Goal: Task Accomplishment & Management: Use online tool/utility

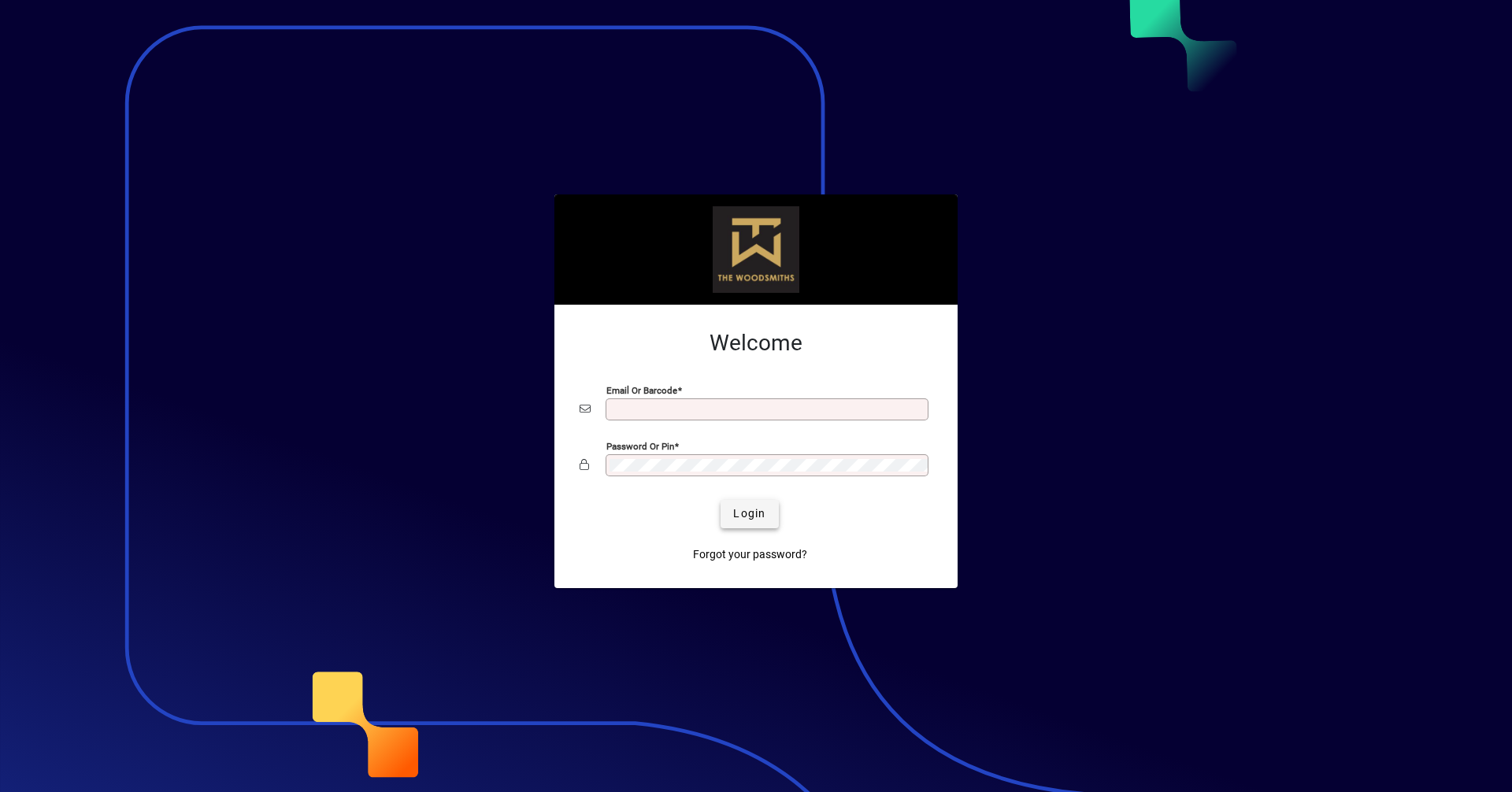
type input "**********"
click at [744, 514] on span "Login" at bounding box center [750, 514] width 33 height 16
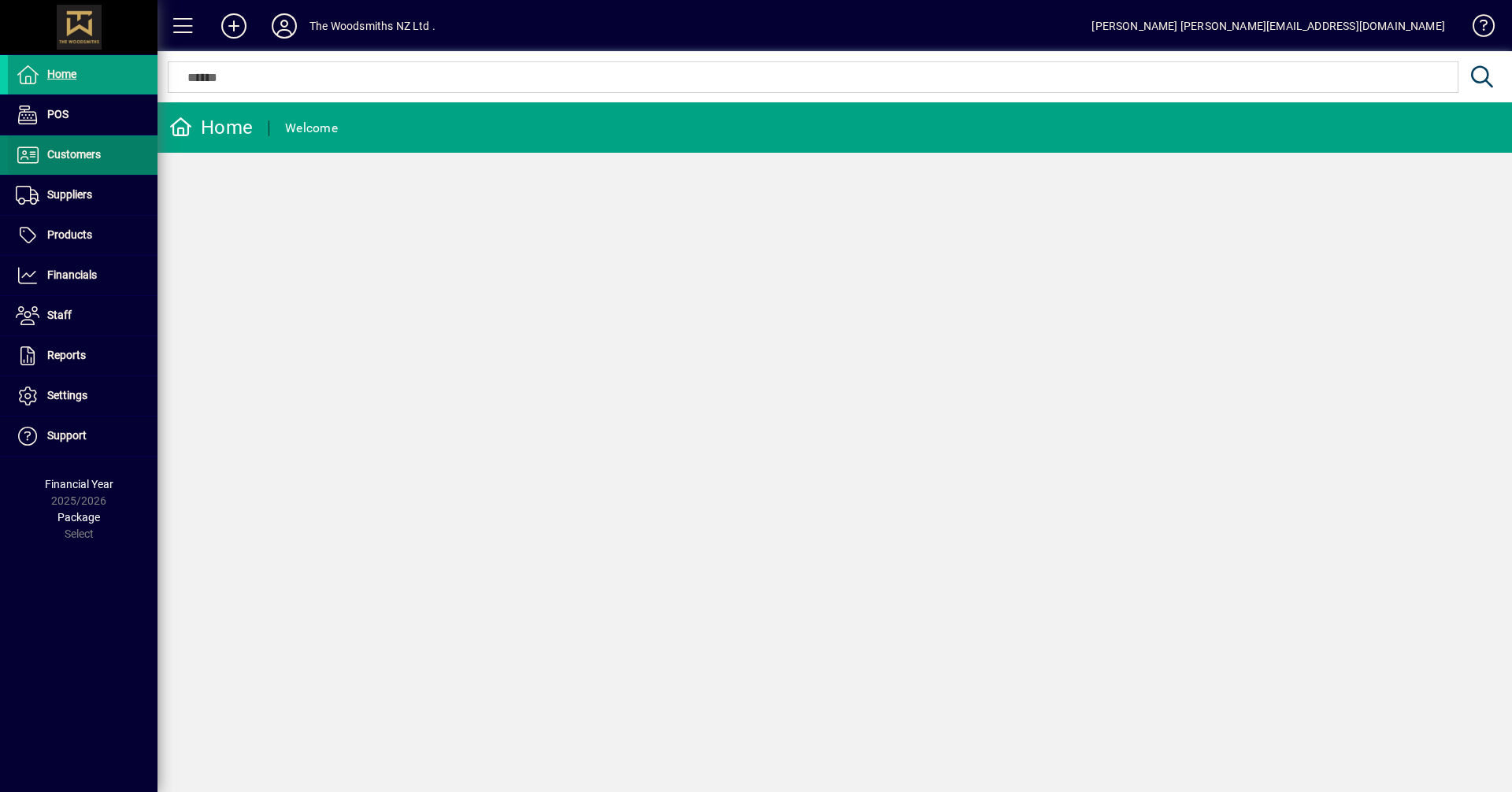
click at [63, 151] on span "Customers" at bounding box center [73, 155] width 53 height 13
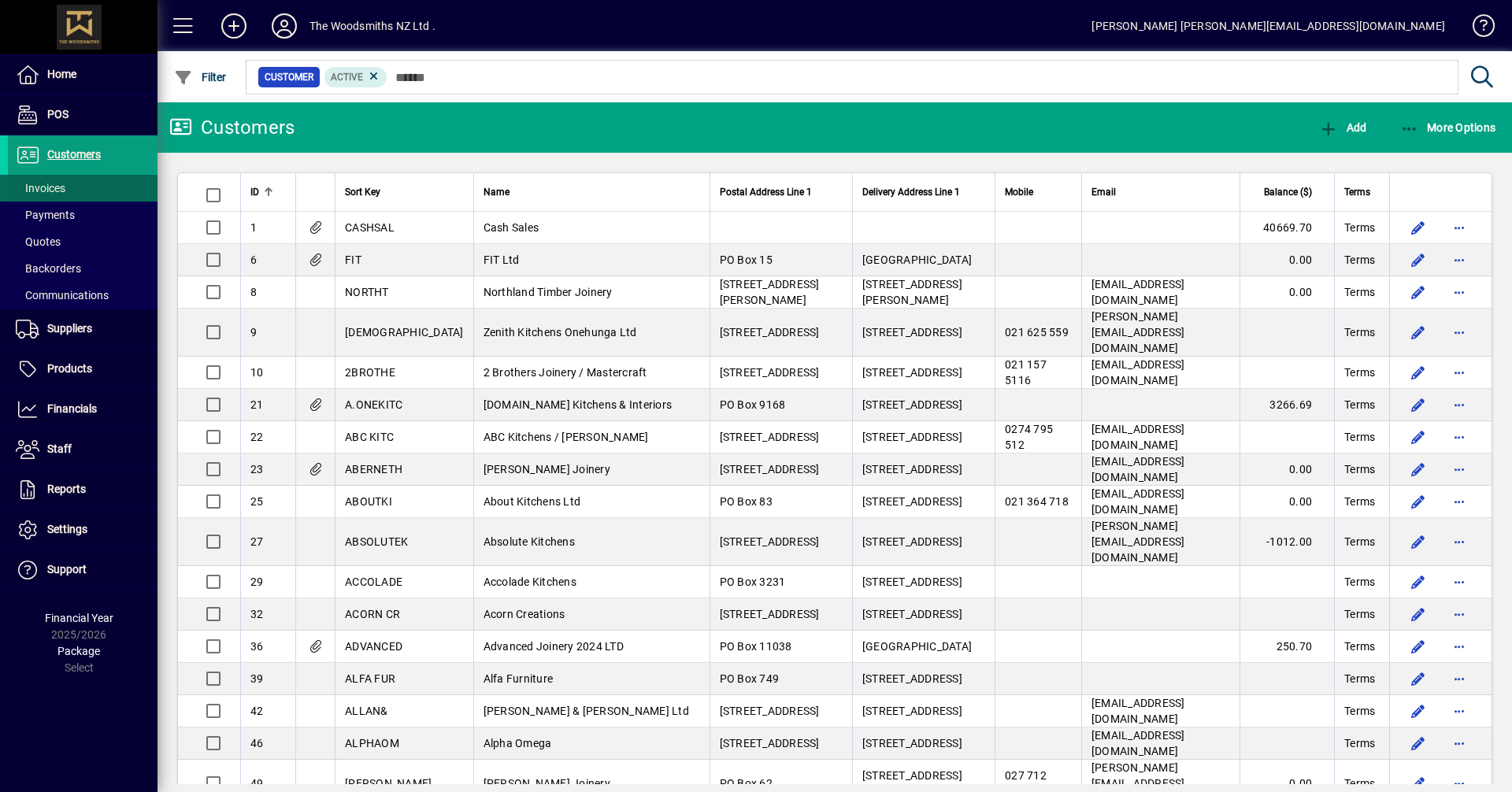
click at [59, 191] on span "Invoices" at bounding box center [40, 188] width 50 height 13
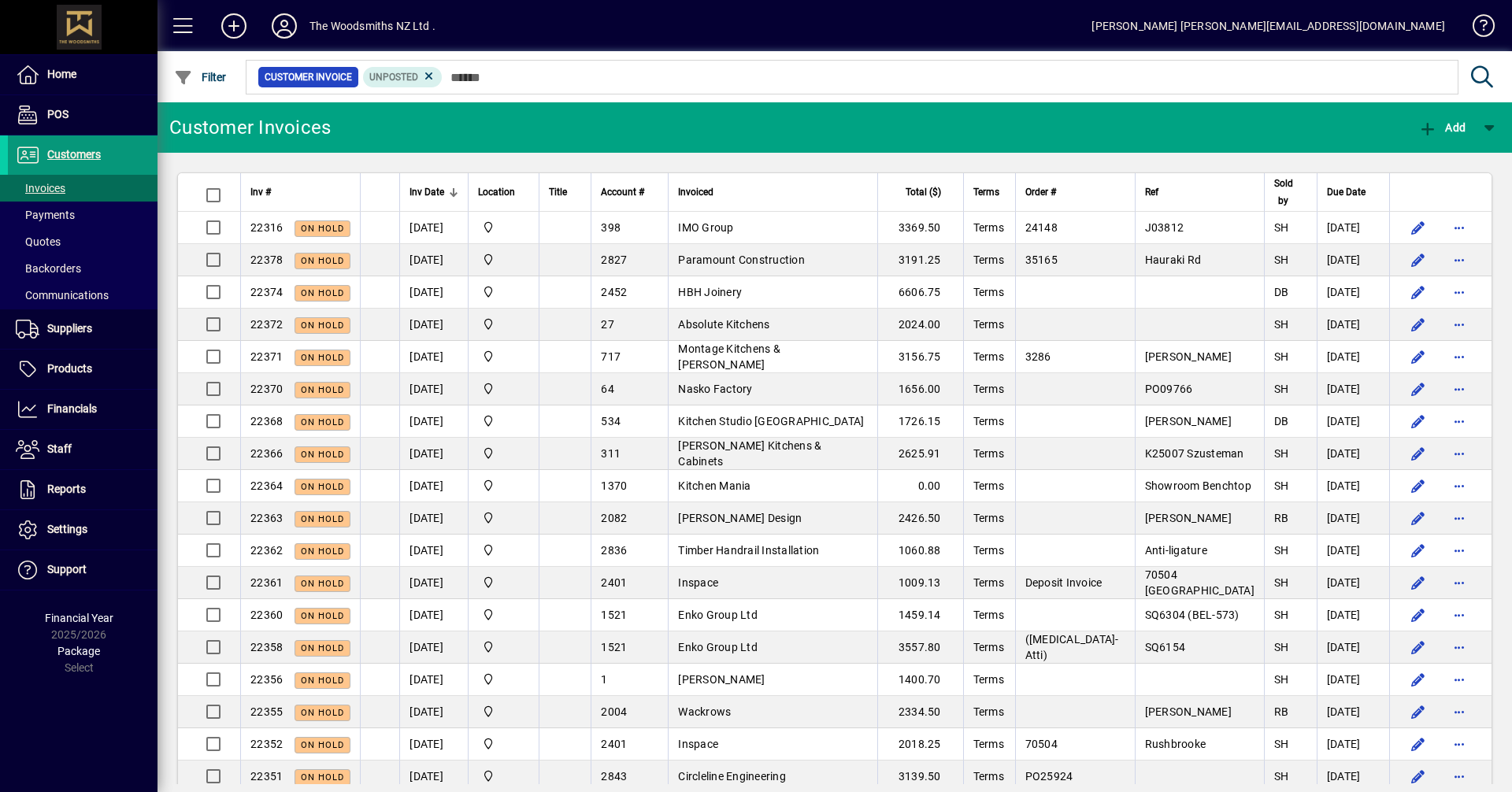
click at [94, 148] on span "Customers" at bounding box center [73, 155] width 53 height 13
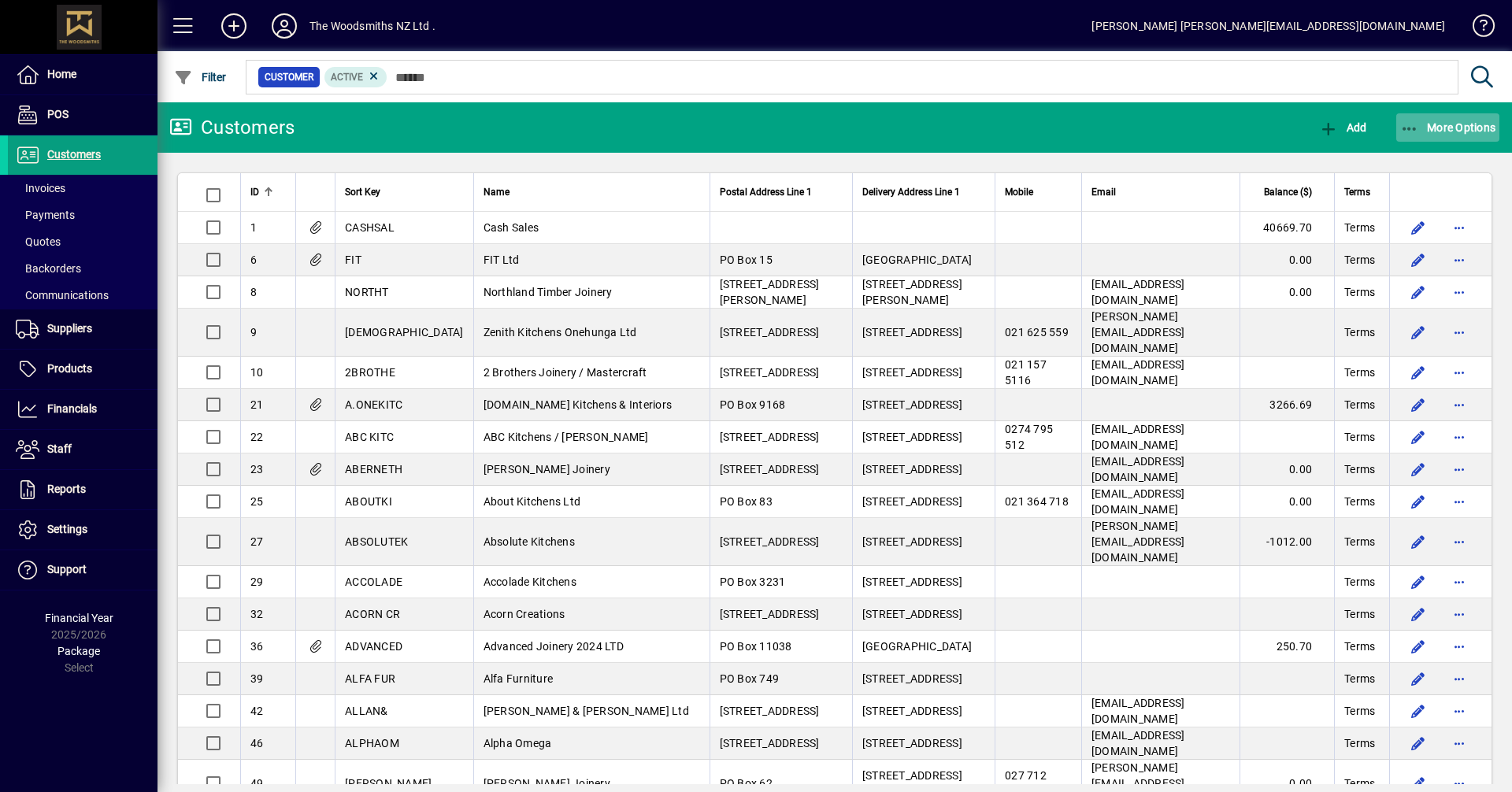
click at [1407, 128] on icon "button" at bounding box center [1411, 129] width 20 height 15
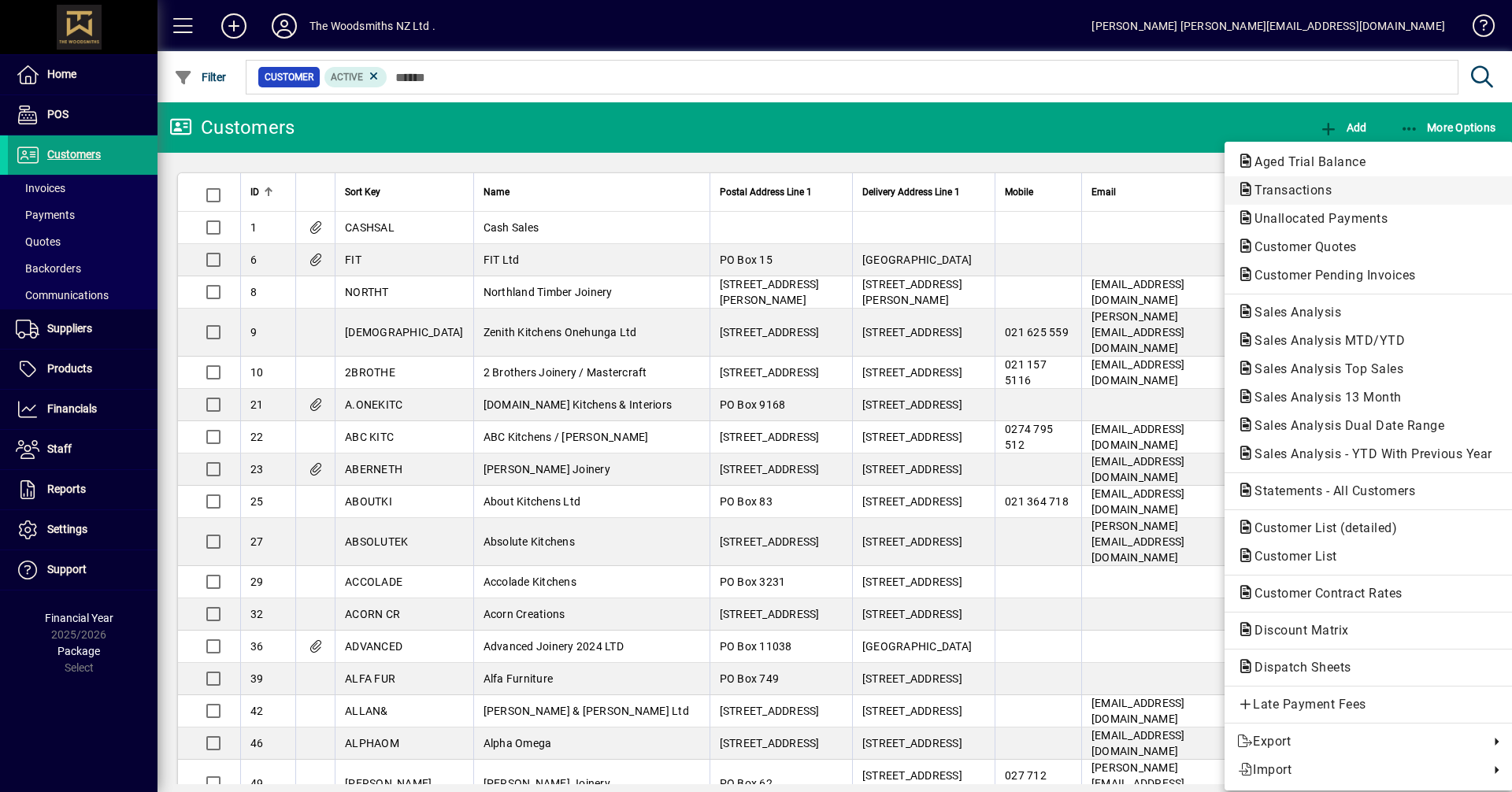
click at [1312, 188] on span "Transactions" at bounding box center [1288, 190] width 102 height 15
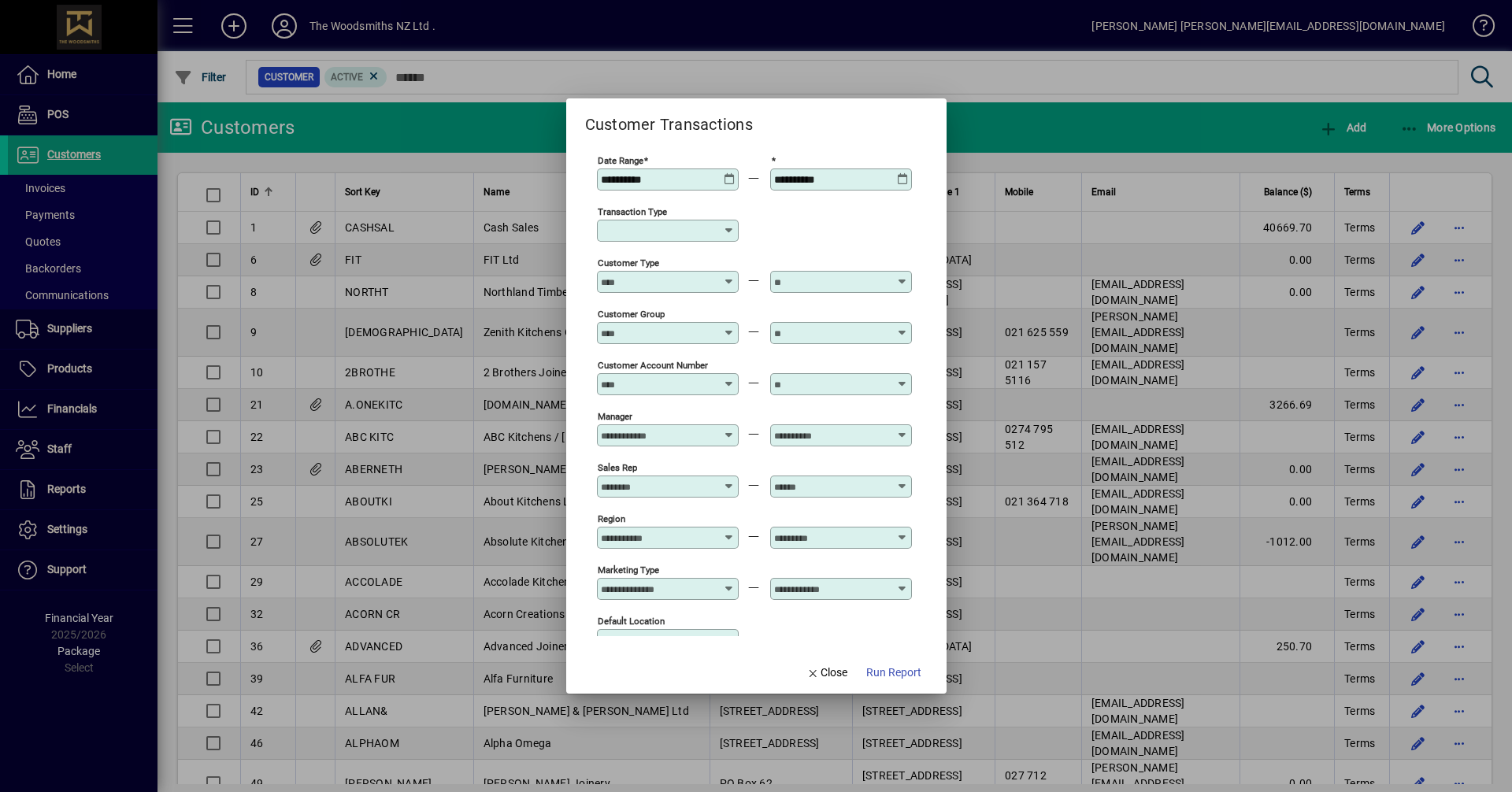
click at [732, 173] on icon at bounding box center [730, 173] width 12 height 0
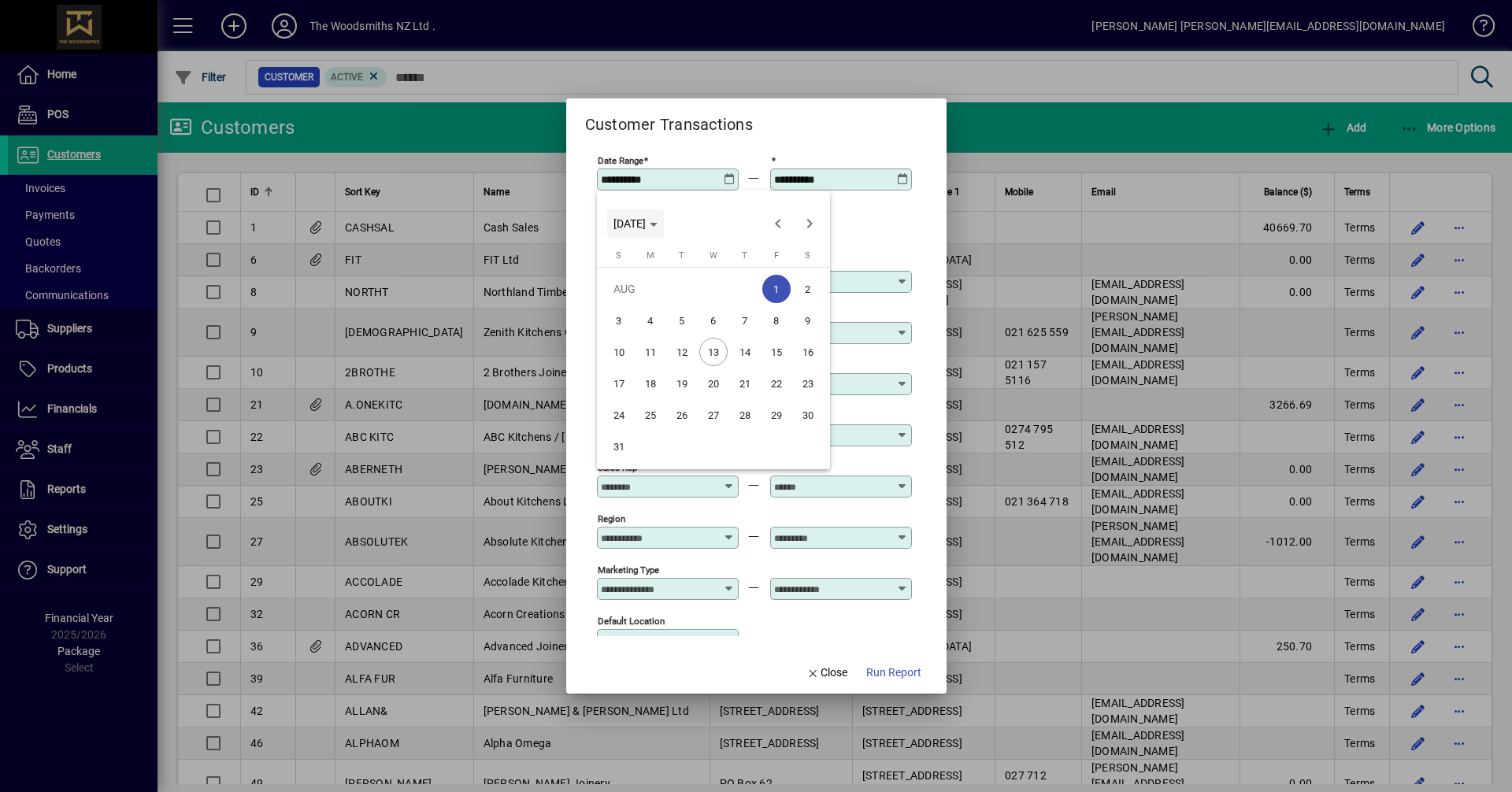
click at [646, 222] on span "[DATE]" at bounding box center [630, 224] width 33 height 13
click at [684, 306] on span "2021" at bounding box center [685, 303] width 50 height 28
click at [794, 303] on span "APR" at bounding box center [796, 303] width 50 height 28
click at [740, 285] on span "1" at bounding box center [744, 289] width 28 height 28
type input "**********"
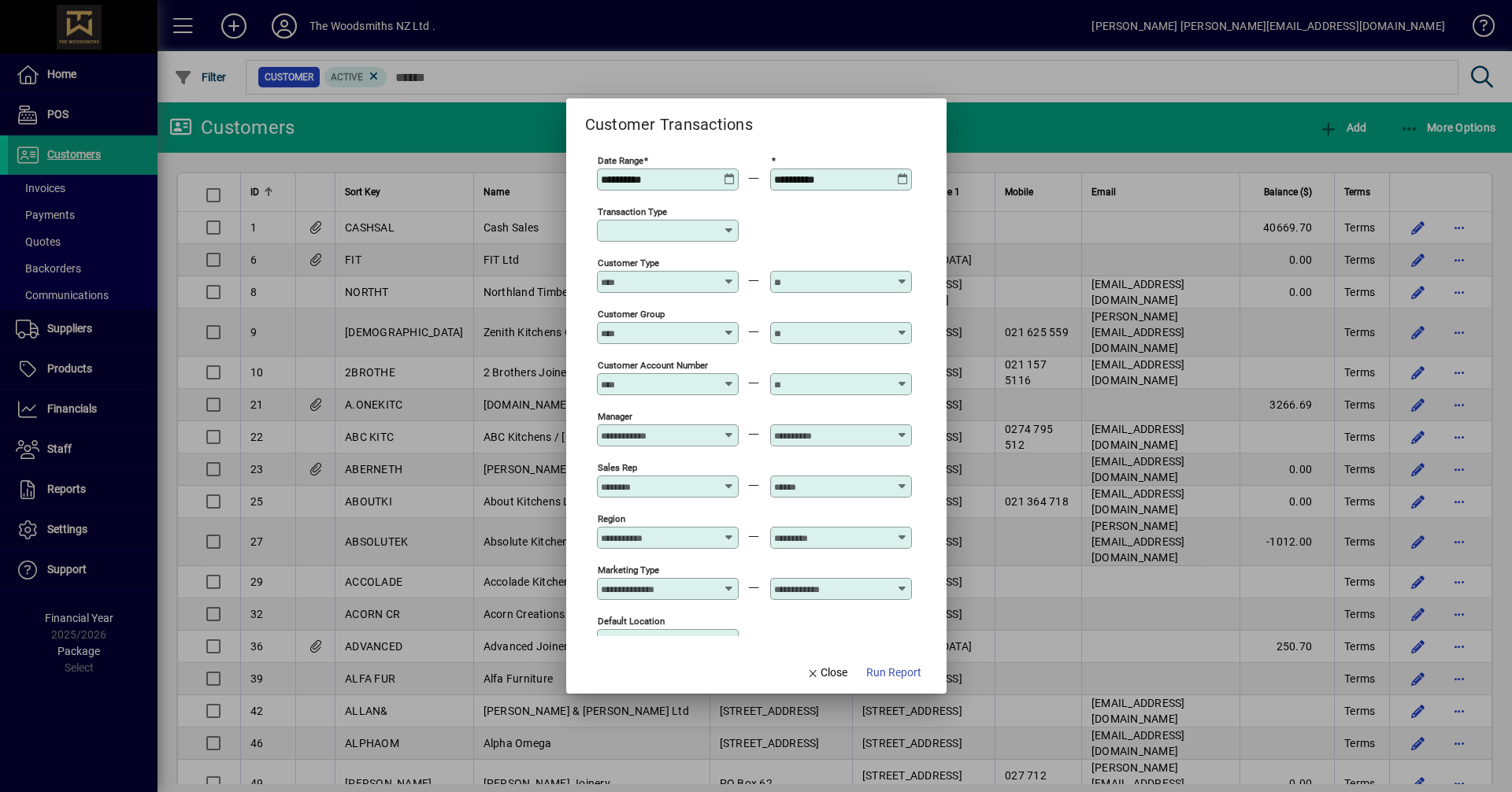
click at [900, 185] on div "**********" at bounding box center [842, 179] width 137 height 13
click at [900, 173] on icon at bounding box center [903, 173] width 12 height 0
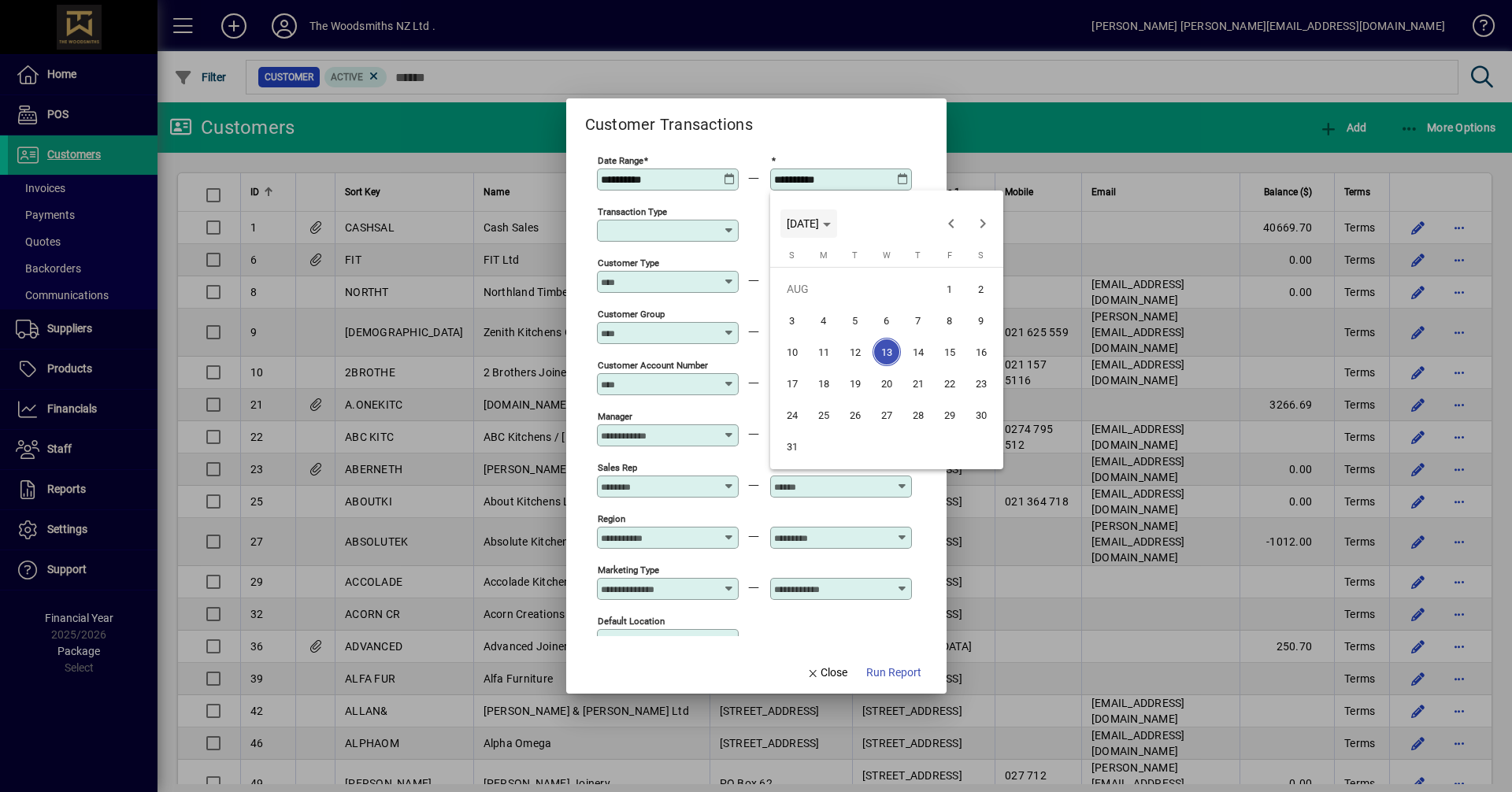
click at [819, 224] on span "[DATE]" at bounding box center [803, 224] width 33 height 13
click at [904, 304] on span "2022" at bounding box center [914, 303] width 50 height 28
click at [920, 304] on span "MAR" at bounding box center [914, 303] width 50 height 28
click at [923, 447] on span "31" at bounding box center [918, 446] width 28 height 28
type input "**********"
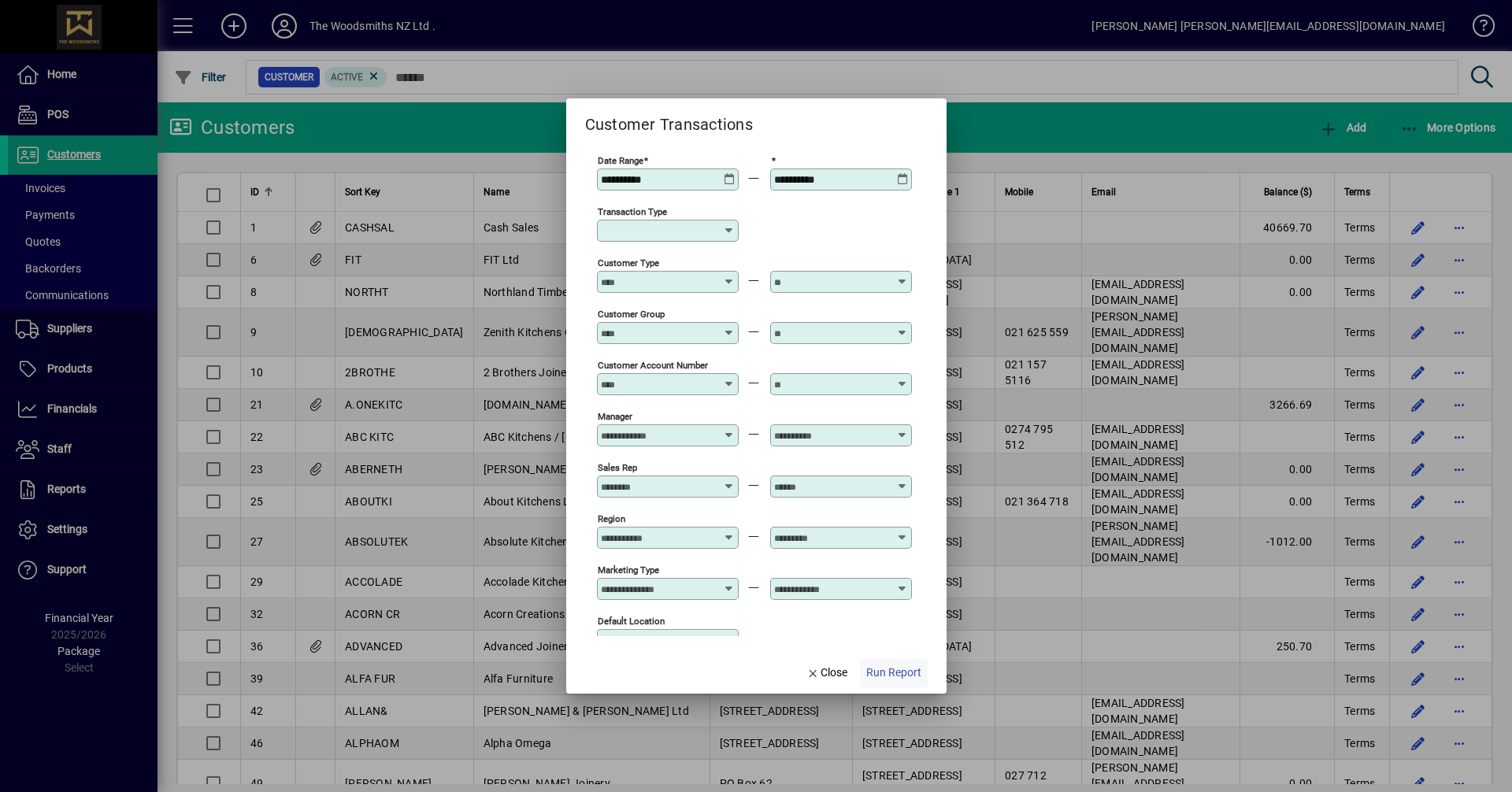
click at [895, 669] on span "Run Report" at bounding box center [894, 673] width 55 height 16
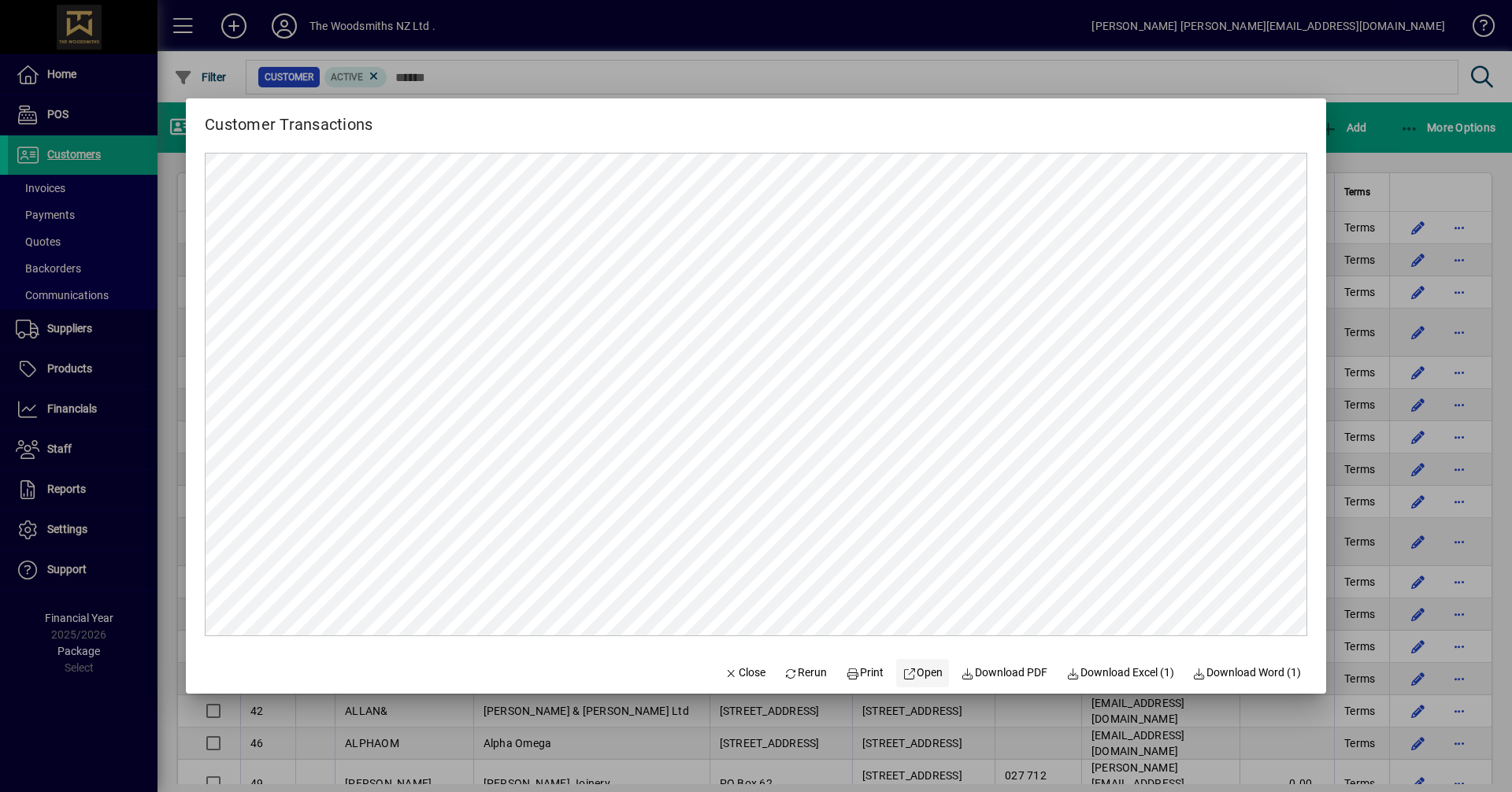
click at [918, 678] on span "Open" at bounding box center [923, 673] width 40 height 16
click at [1127, 673] on span "Download Excel (1)" at bounding box center [1120, 673] width 108 height 16
click at [735, 679] on span "Close" at bounding box center [744, 673] width 41 height 16
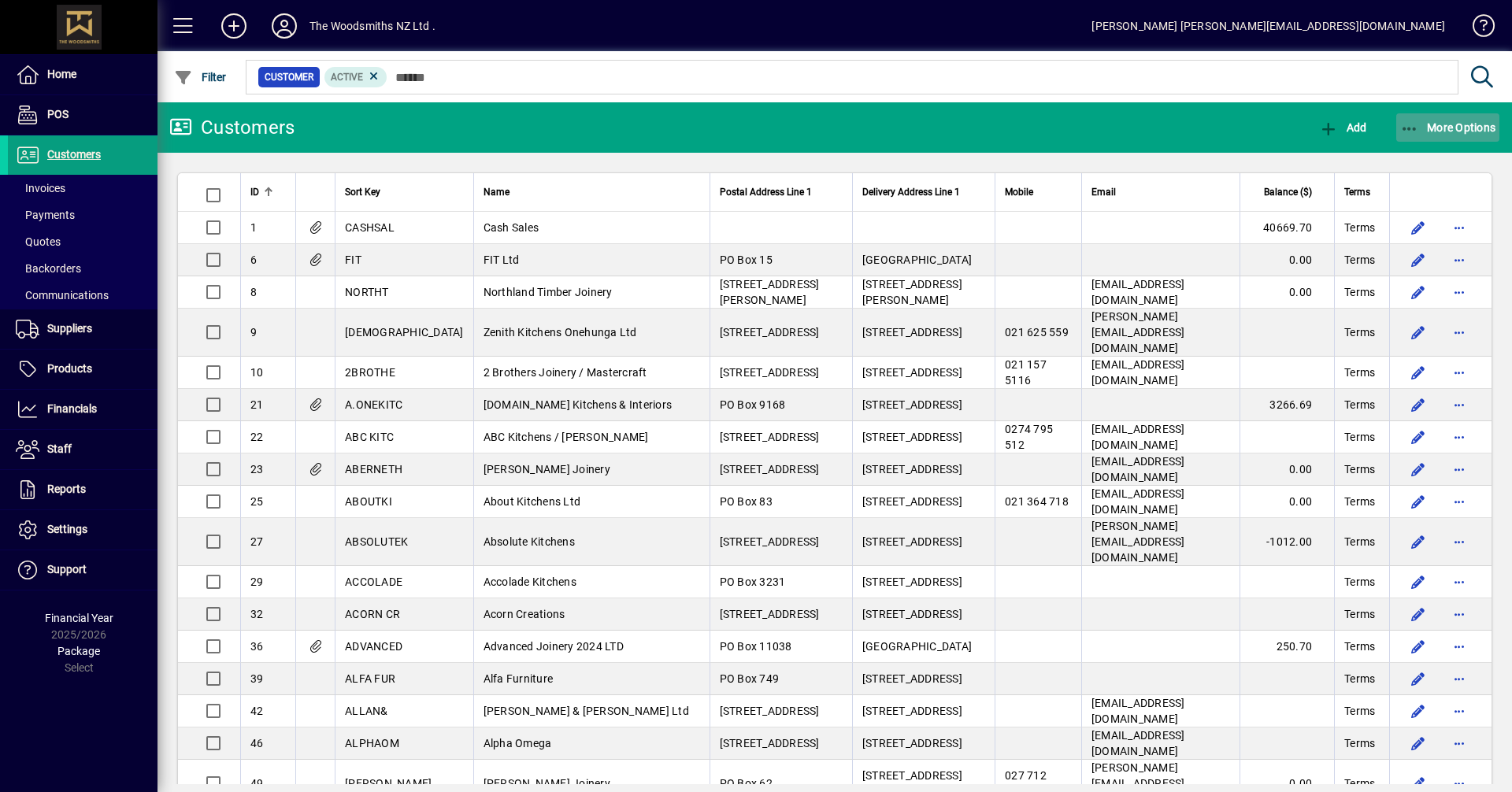
click at [1438, 137] on span "button" at bounding box center [1448, 128] width 104 height 38
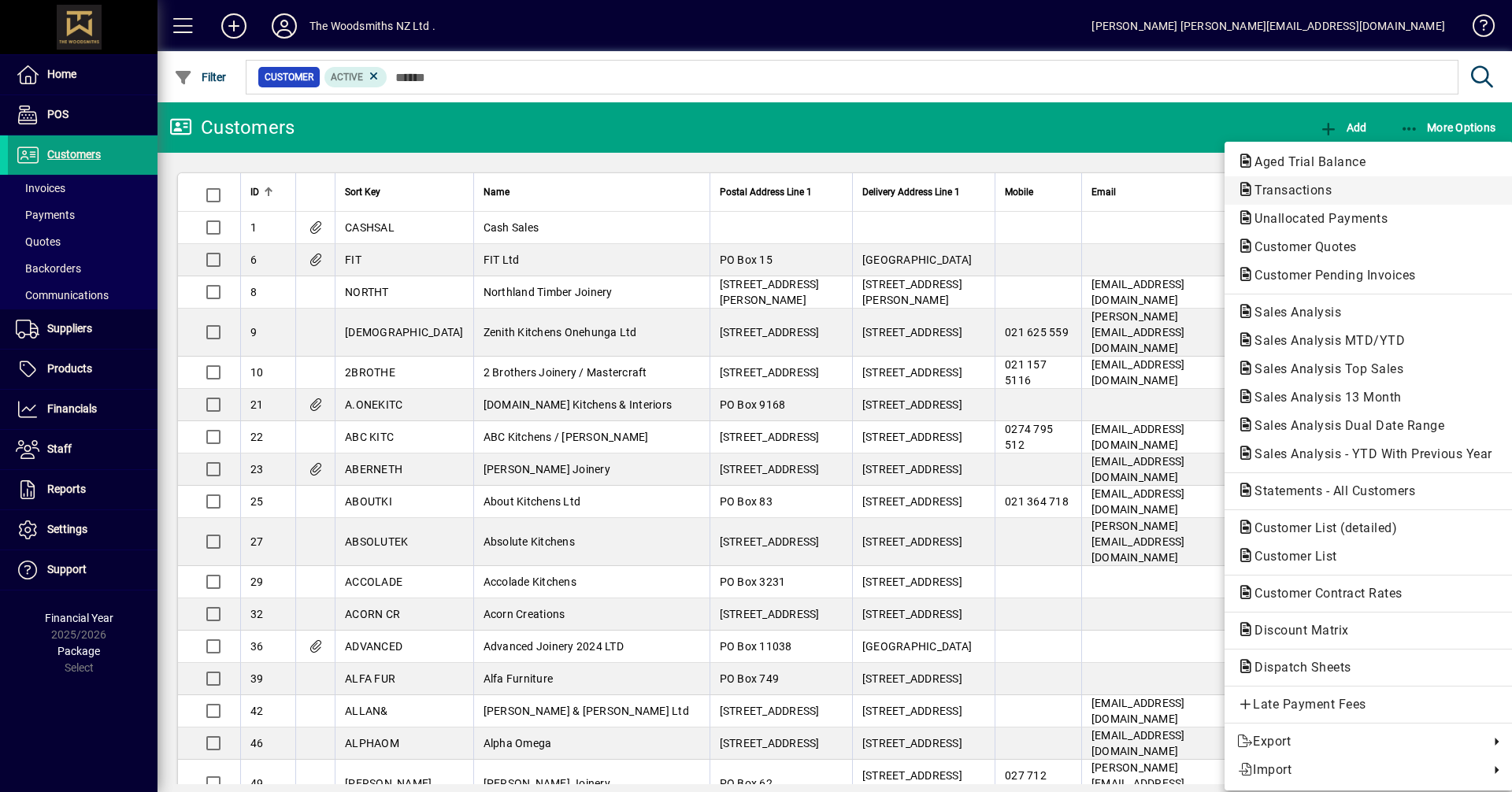
click at [1312, 182] on span "Transactions" at bounding box center [1369, 190] width 263 height 19
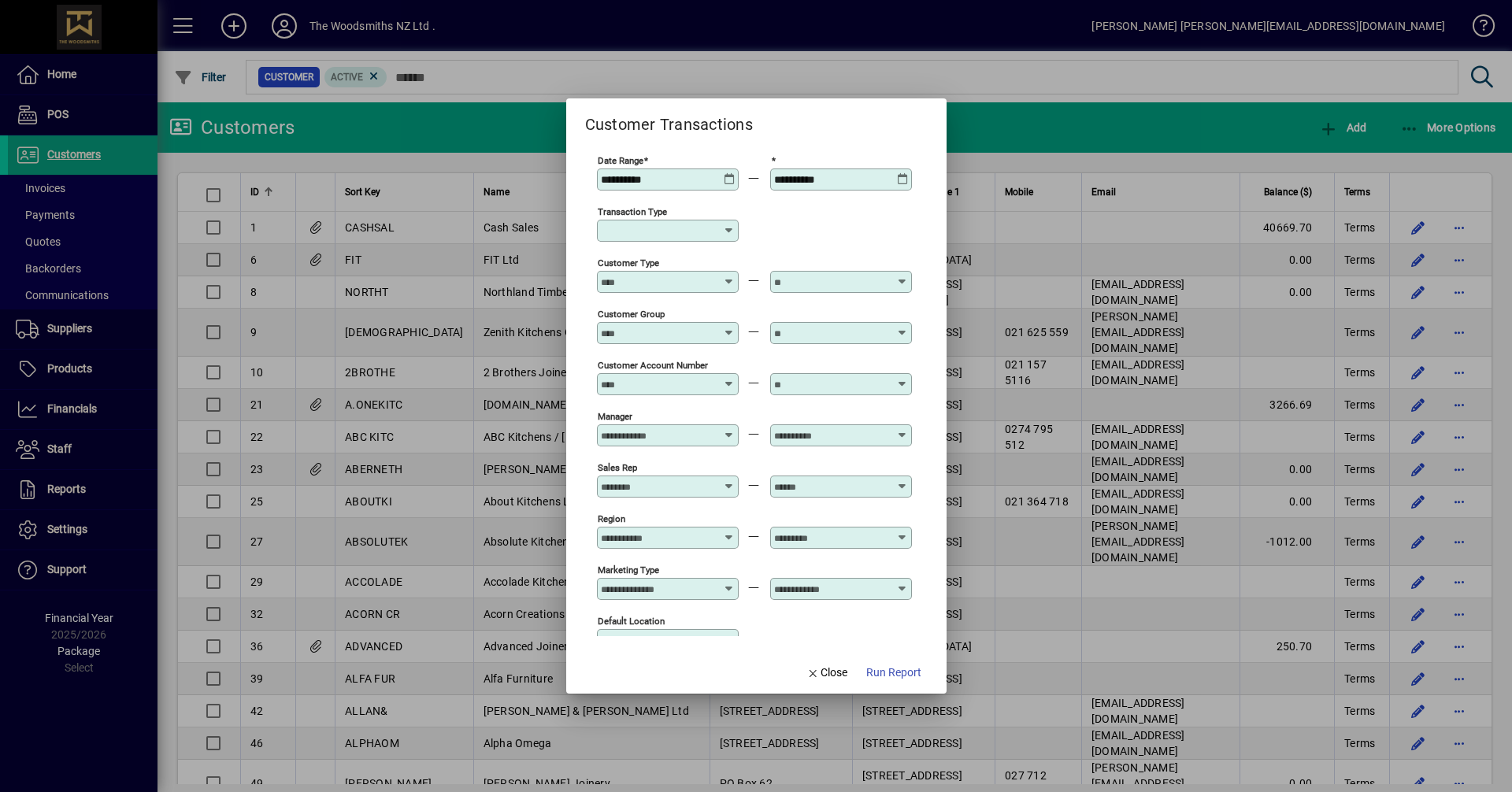
click at [721, 176] on div "**********" at bounding box center [669, 179] width 137 height 13
click at [730, 173] on icon at bounding box center [730, 173] width 12 height 0
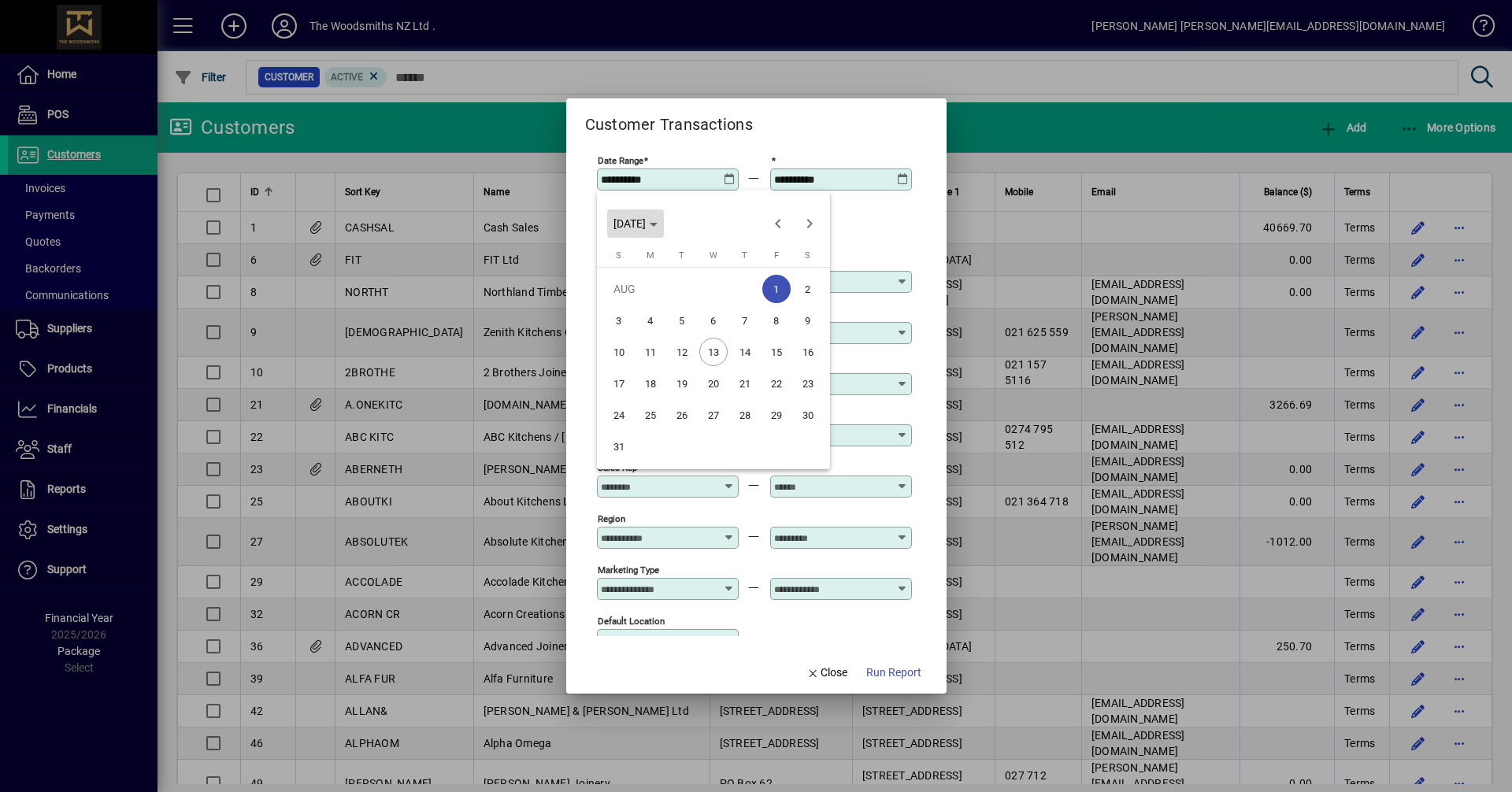
click at [646, 221] on span "[DATE]" at bounding box center [630, 224] width 33 height 13
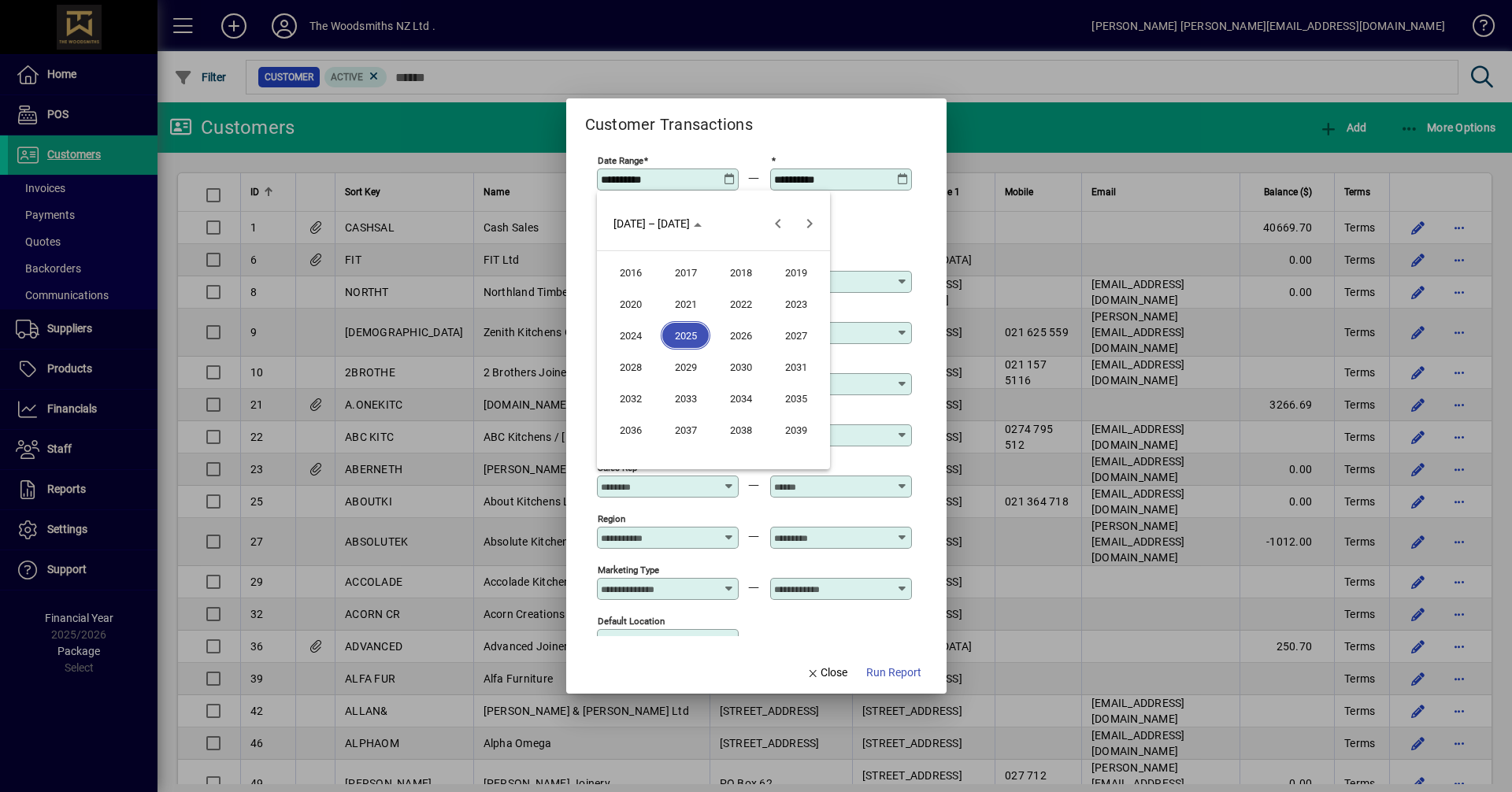
click at [734, 300] on span "2022" at bounding box center [741, 303] width 50 height 28
click at [788, 300] on span "APR" at bounding box center [796, 303] width 50 height 28
click at [776, 289] on span "1" at bounding box center [776, 289] width 28 height 28
type input "**********"
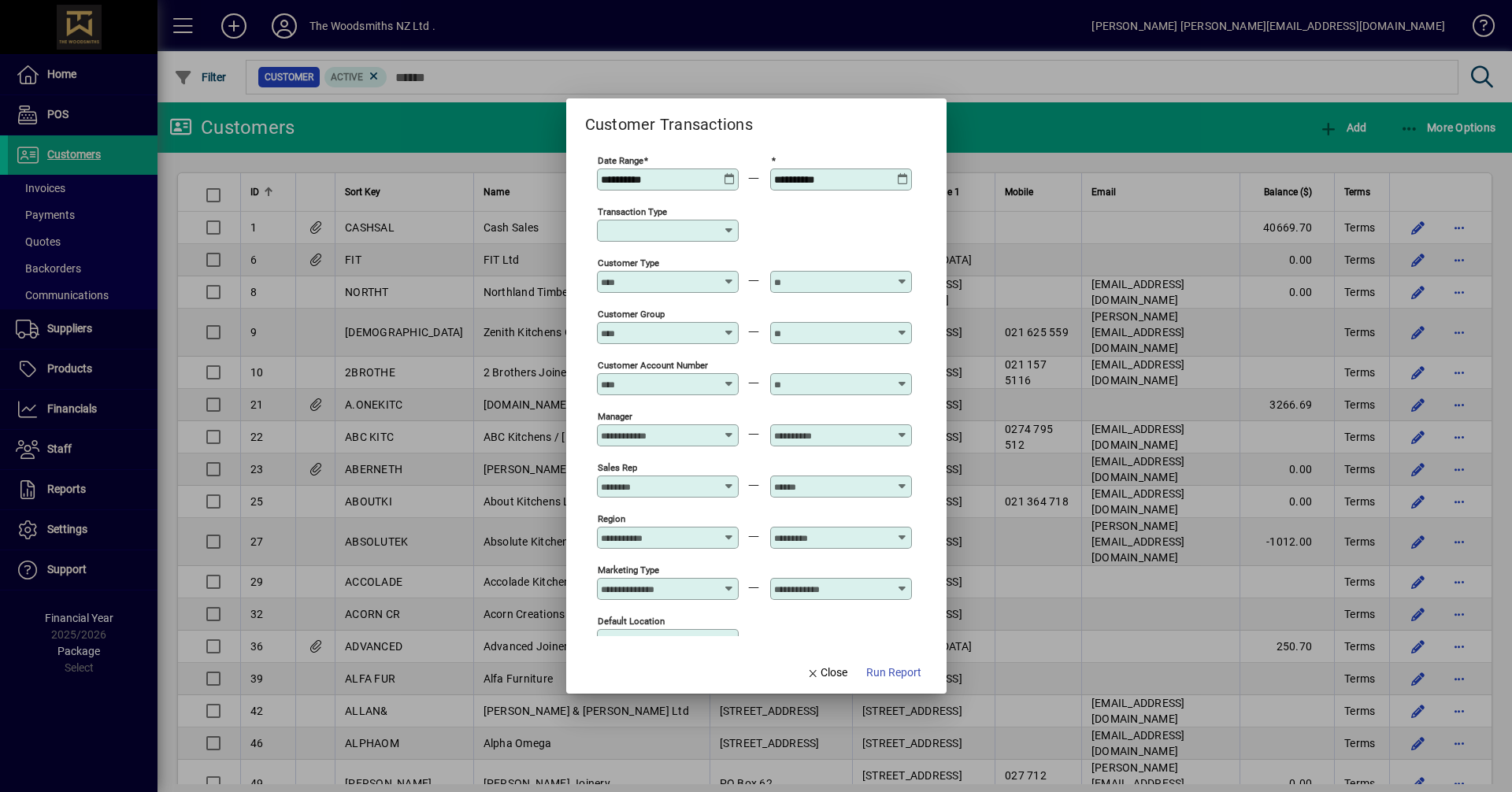
click at [905, 173] on icon at bounding box center [903, 173] width 12 height 0
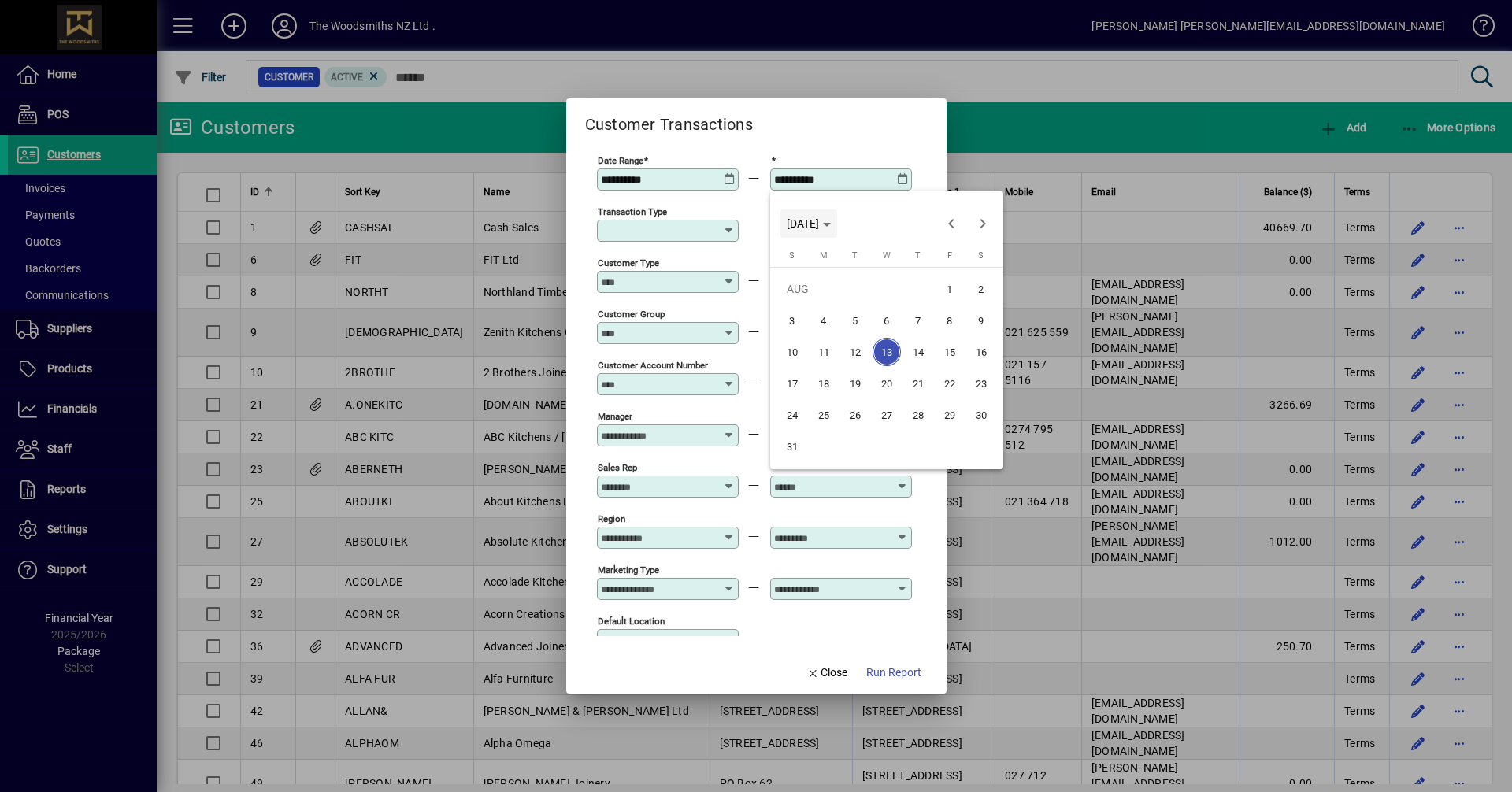
click at [819, 228] on span "[DATE]" at bounding box center [803, 224] width 33 height 13
click at [954, 298] on span "2023" at bounding box center [969, 303] width 50 height 28
click at [916, 303] on span "MAR" at bounding box center [914, 303] width 50 height 28
click at [941, 406] on span "31" at bounding box center [950, 415] width 28 height 28
type input "**********"
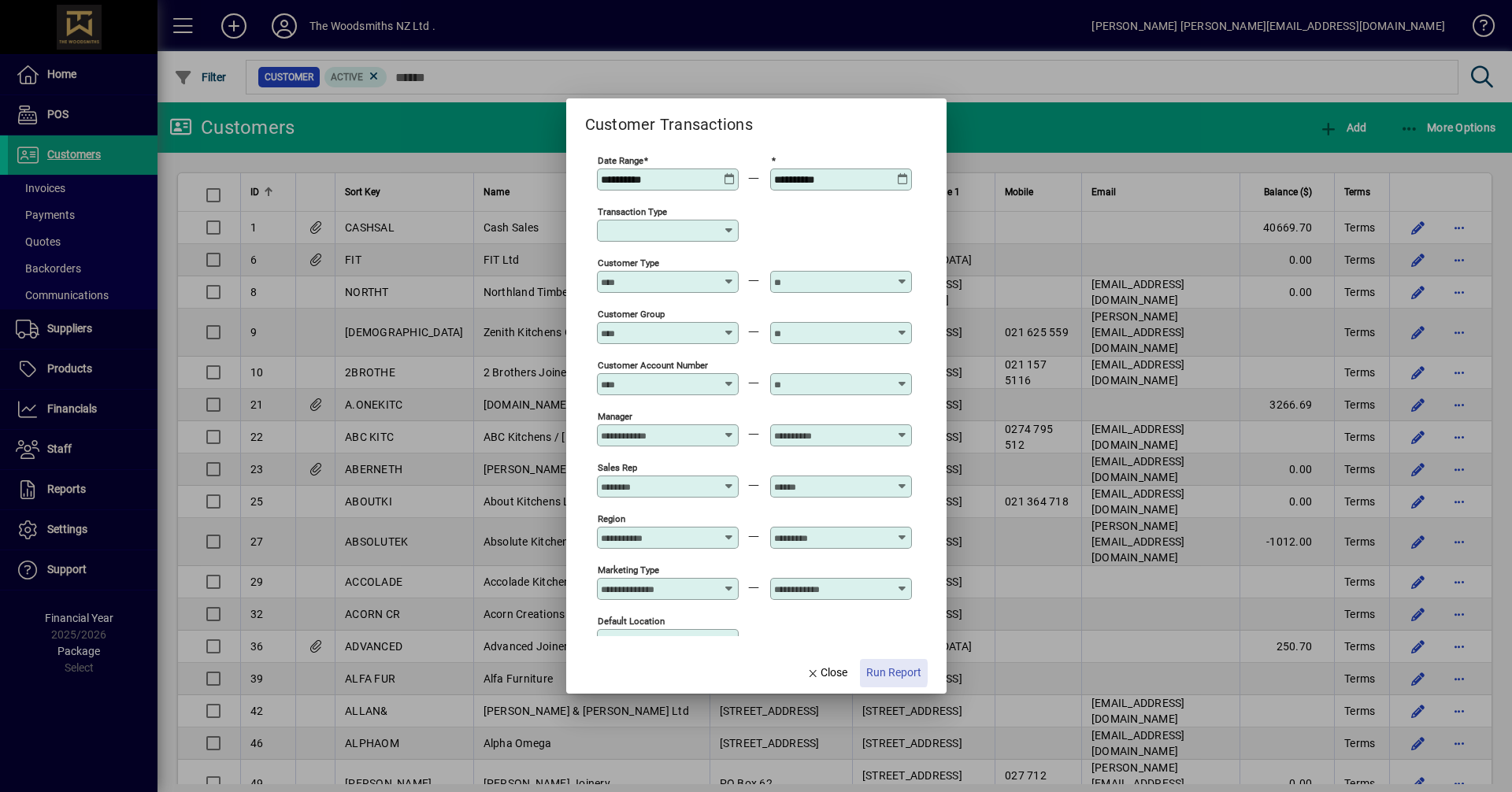
click at [876, 673] on span "Run Report" at bounding box center [894, 673] width 55 height 16
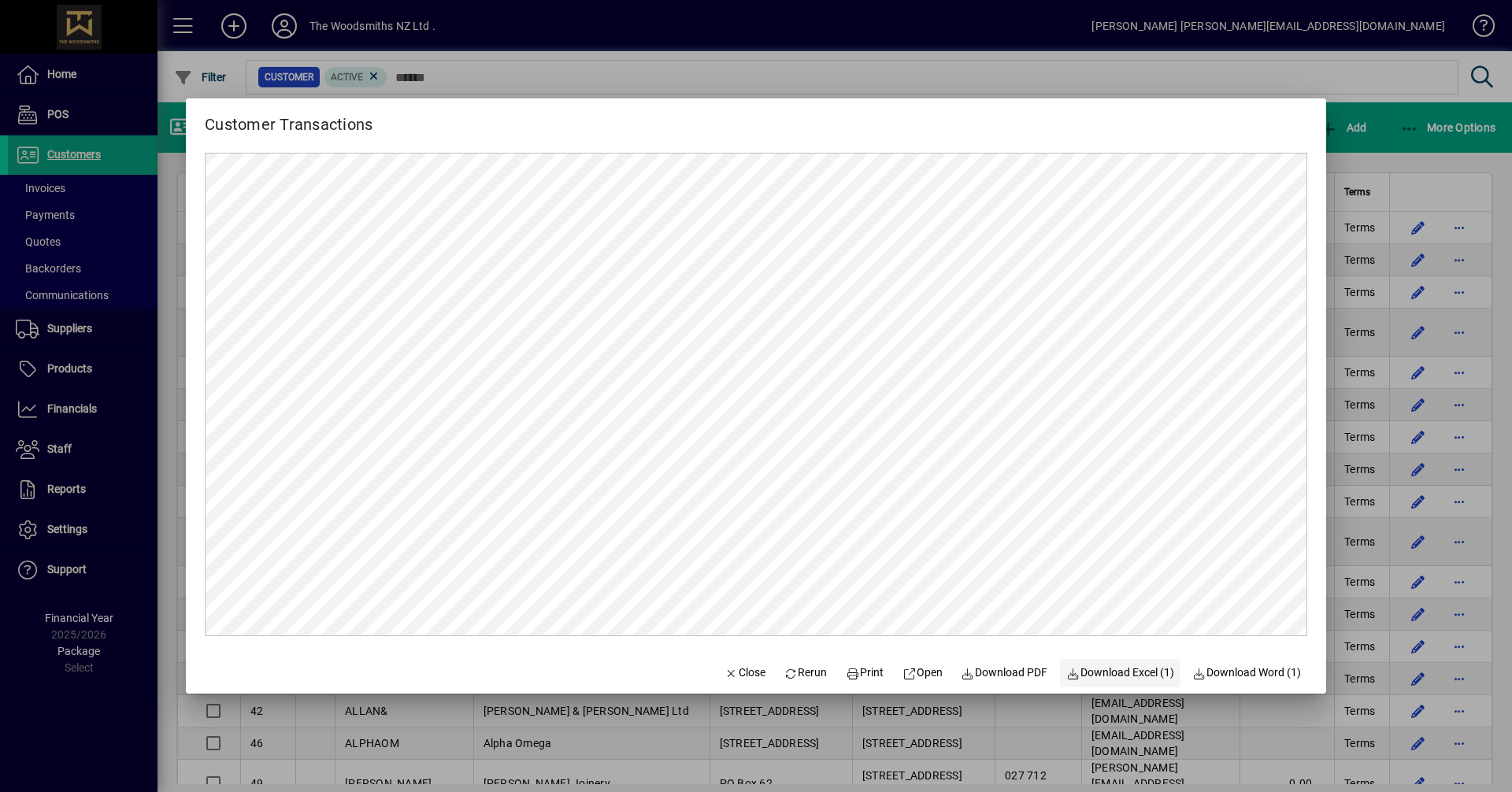
click at [1133, 678] on span "Download Excel (1)" at bounding box center [1120, 673] width 108 height 16
click at [724, 669] on icon "button" at bounding box center [732, 674] width 14 height 11
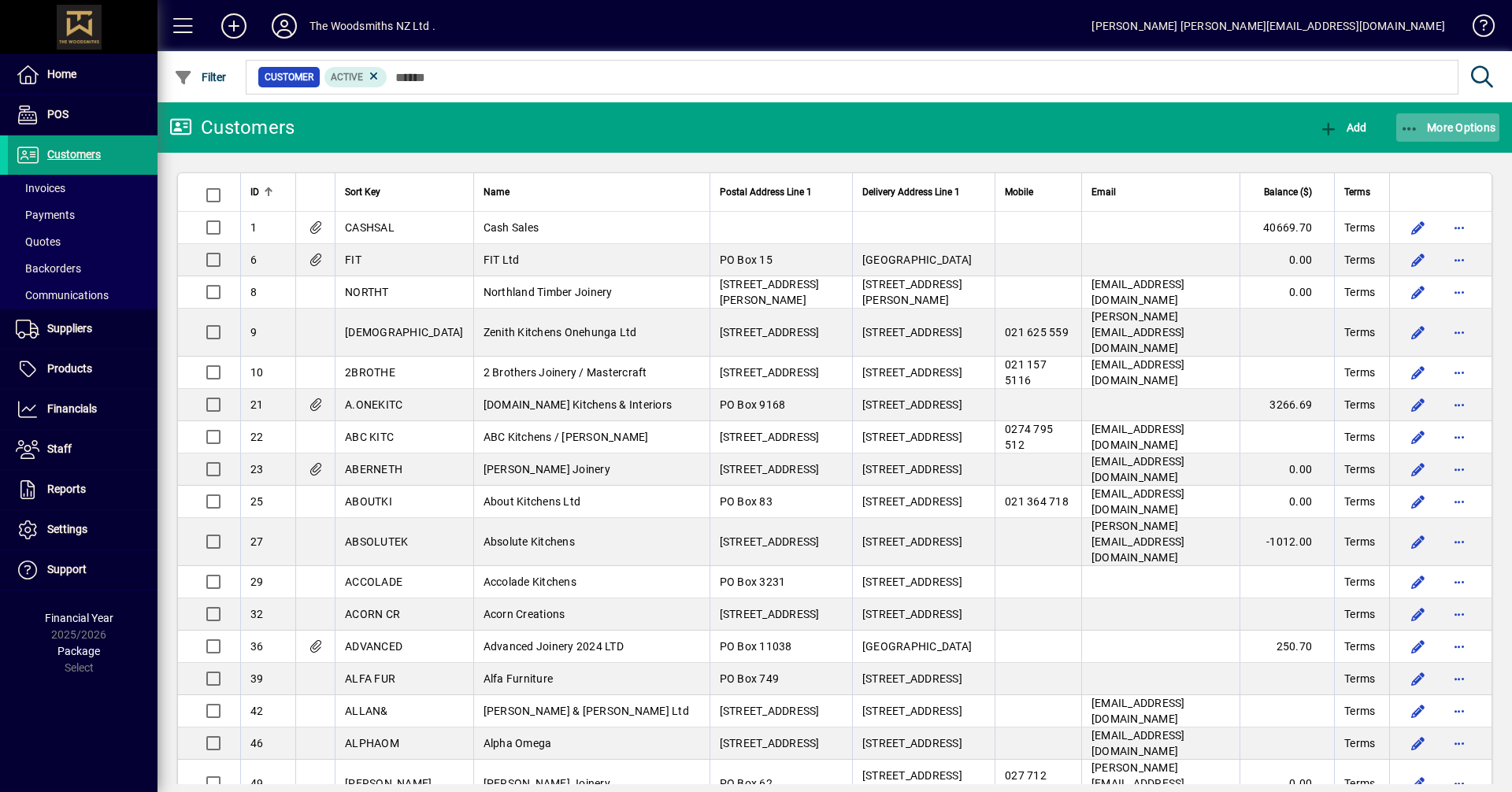
click at [1418, 123] on icon "button" at bounding box center [1411, 129] width 20 height 15
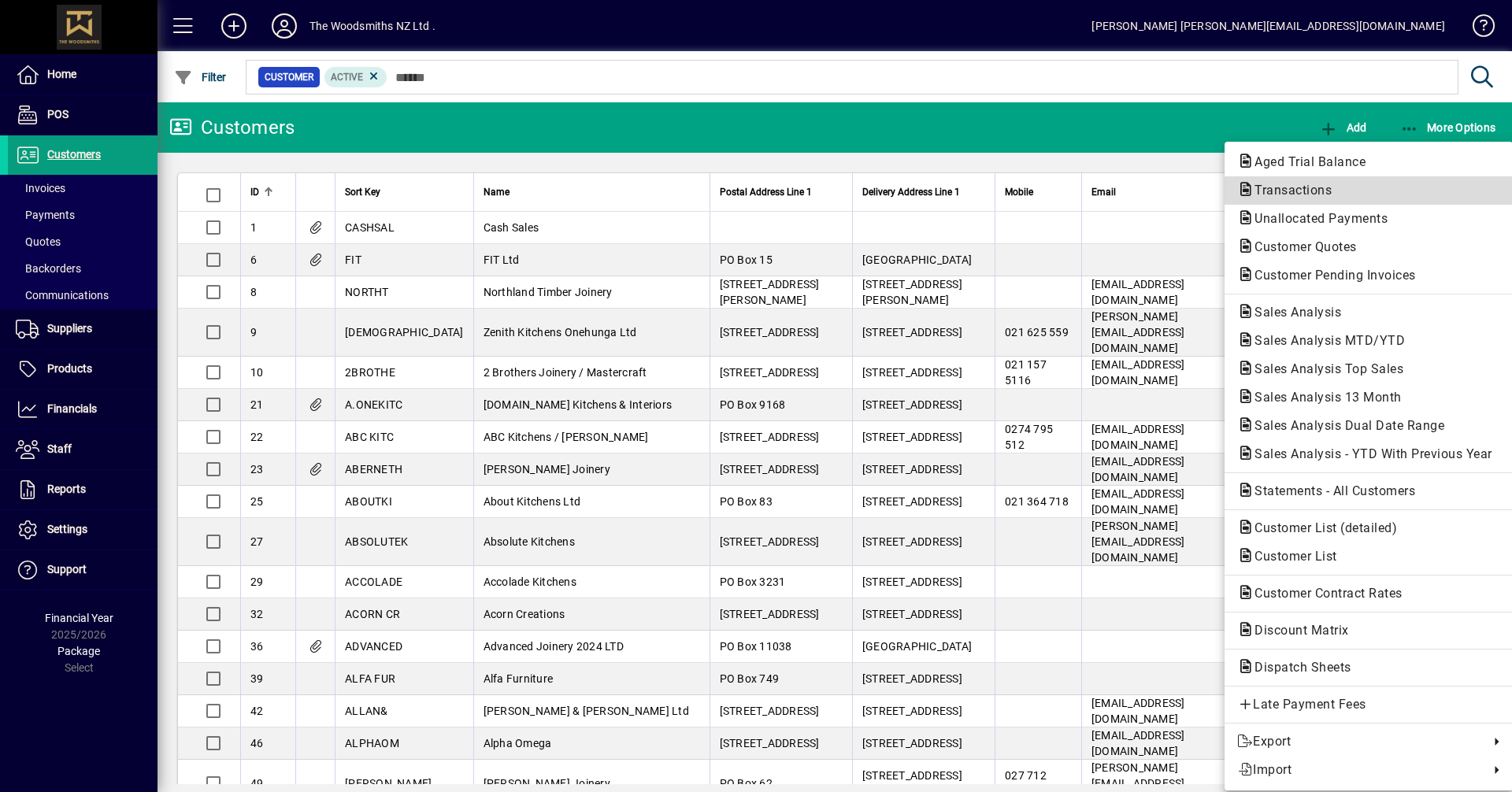
click at [1277, 186] on span "Transactions" at bounding box center [1288, 190] width 102 height 15
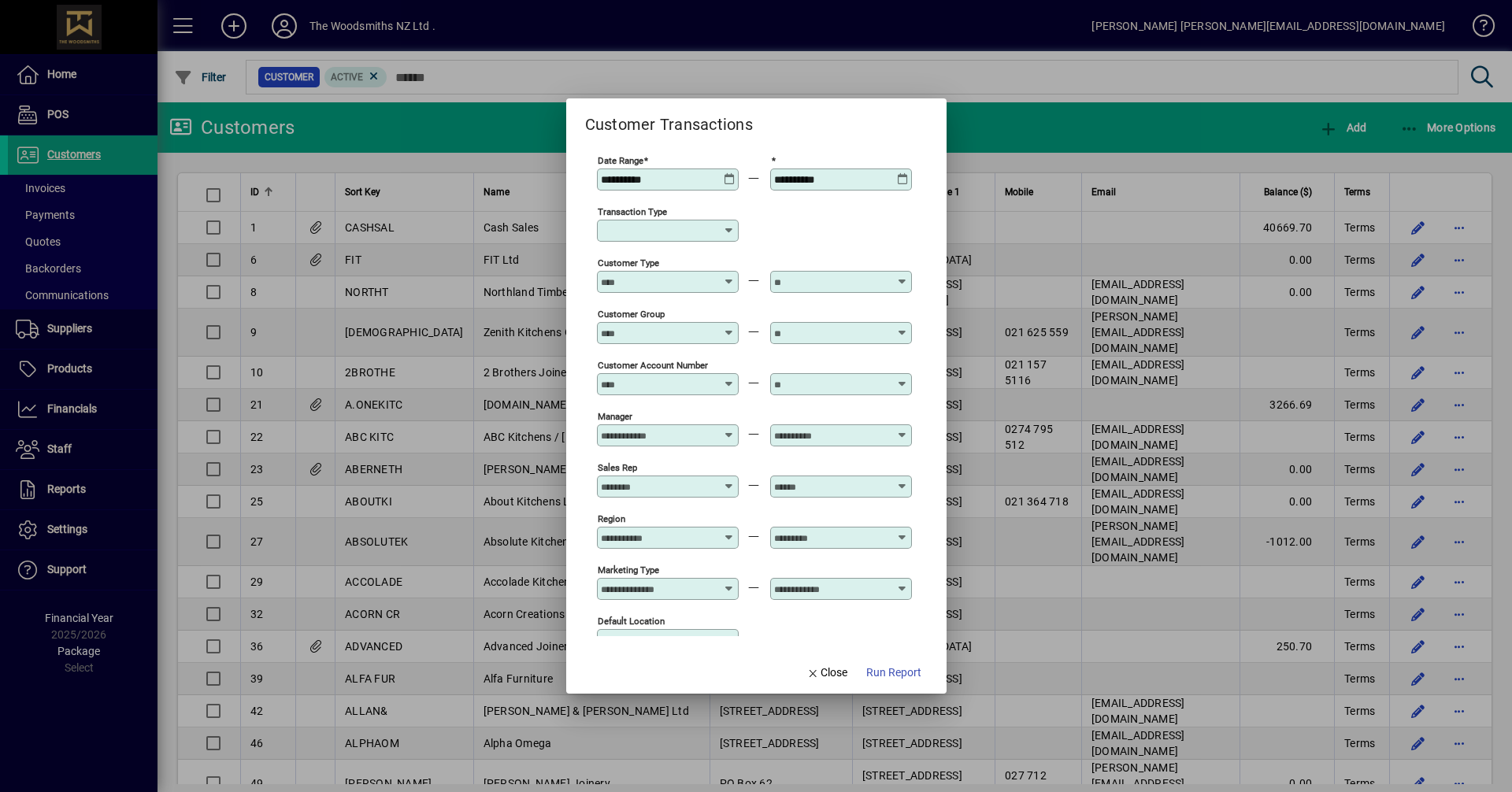
drag, startPoint x: 824, startPoint y: 669, endPoint x: 869, endPoint y: 644, distance: 51.5
click at [825, 669] on span "Close" at bounding box center [827, 673] width 41 height 16
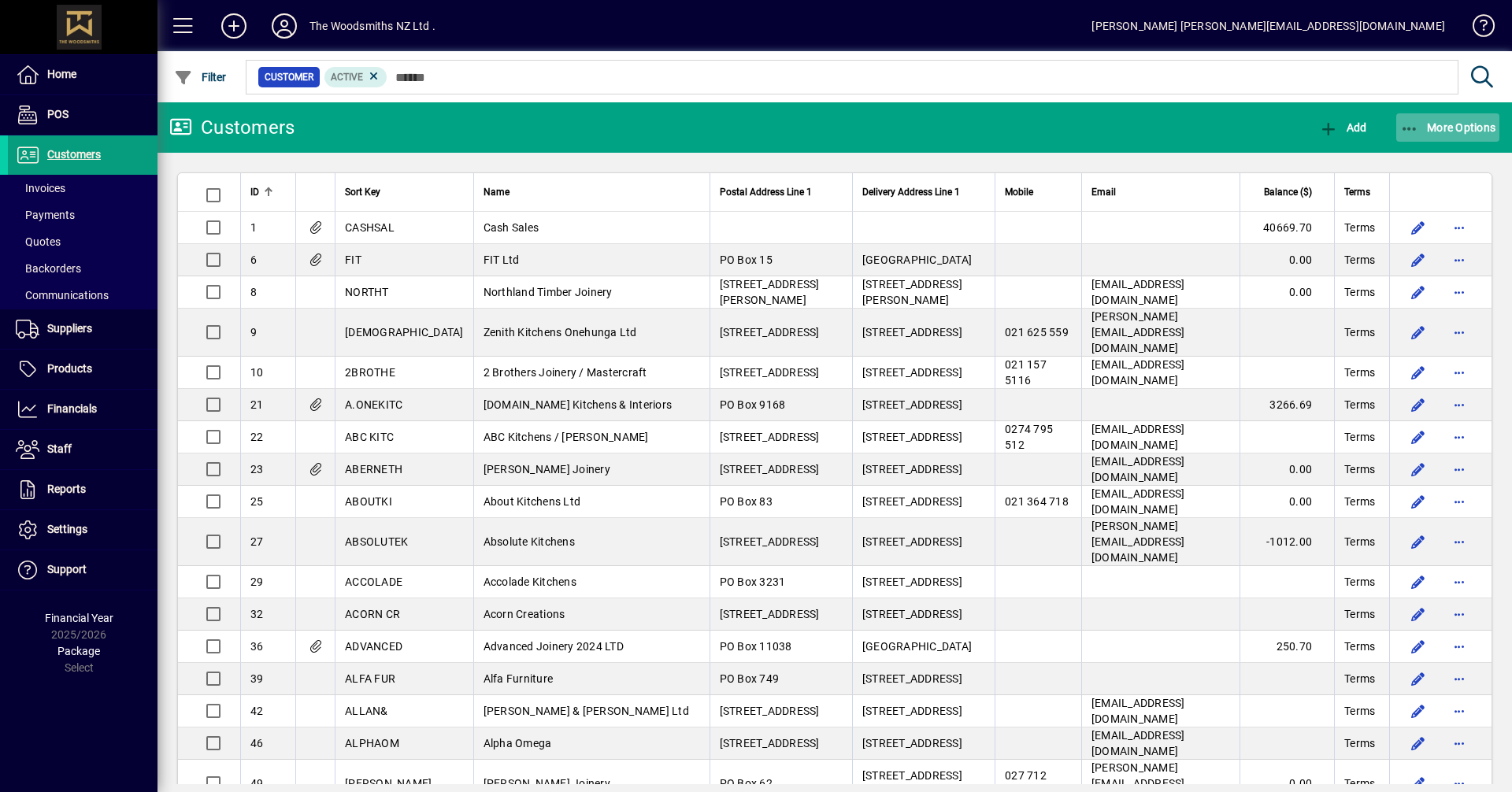
click at [1433, 133] on span "More Options" at bounding box center [1449, 128] width 96 height 13
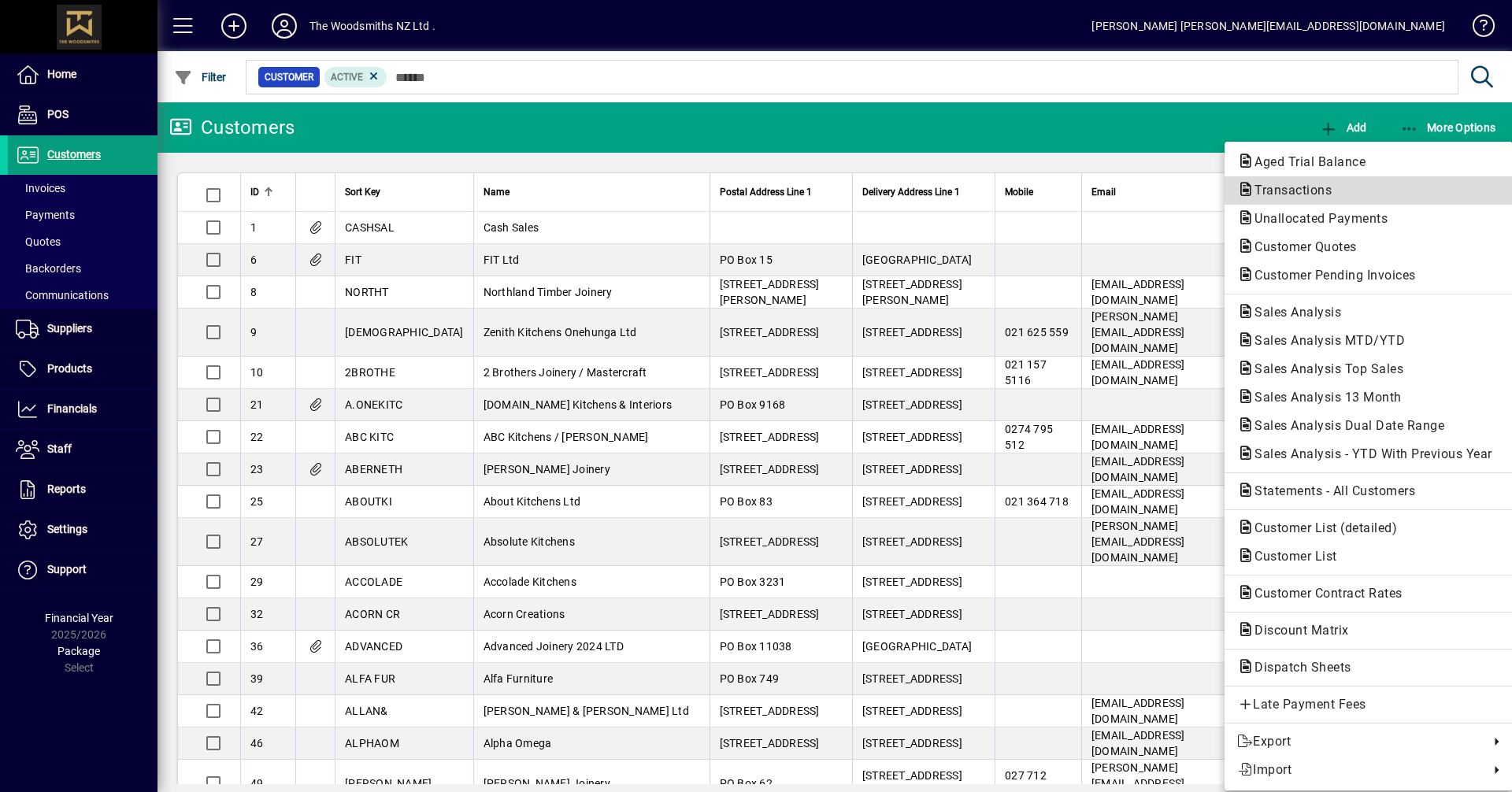
click at [1306, 181] on span "Transactions" at bounding box center [1369, 190] width 263 height 19
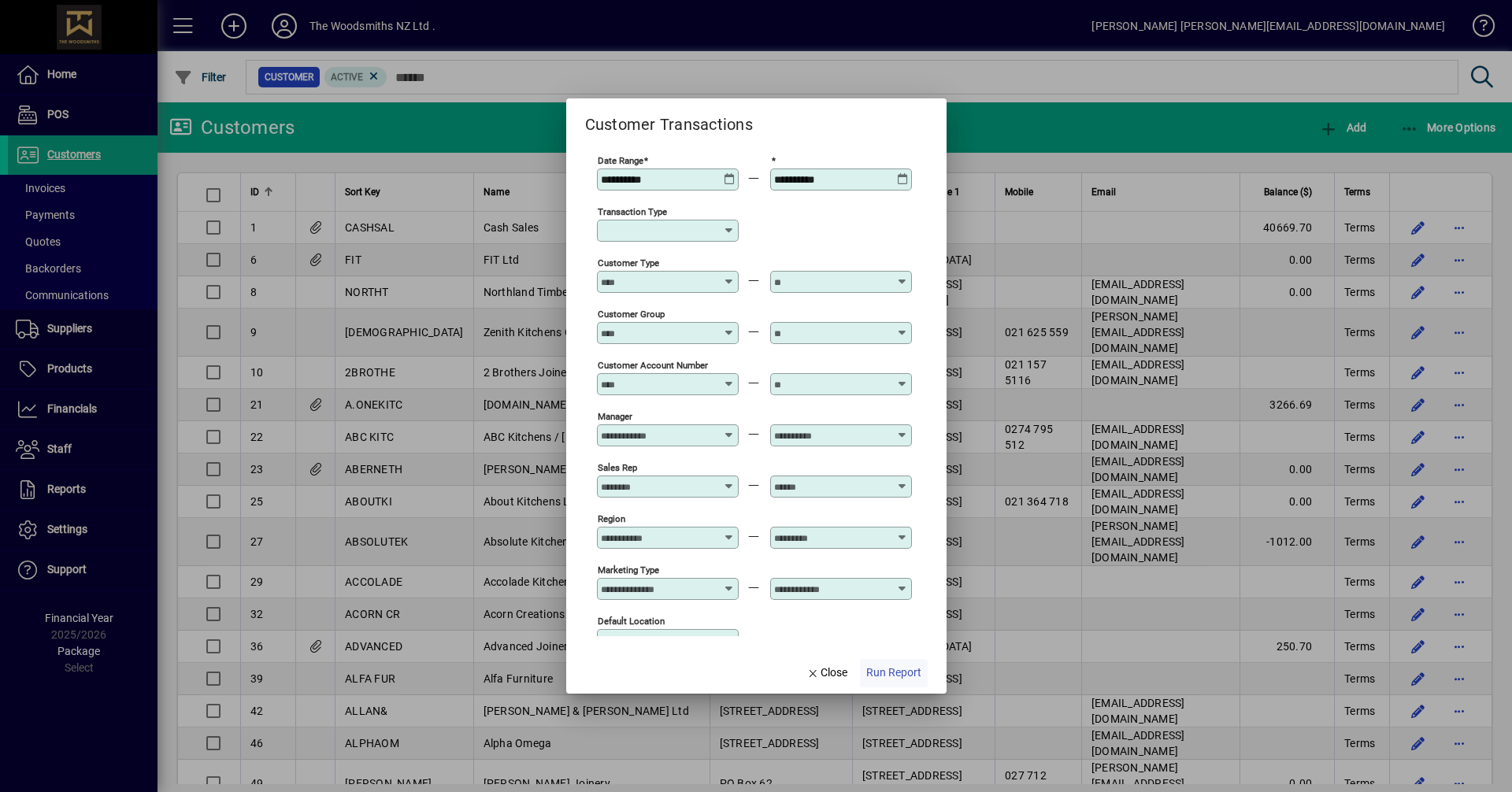
click at [900, 673] on span "Run Report" at bounding box center [894, 673] width 55 height 16
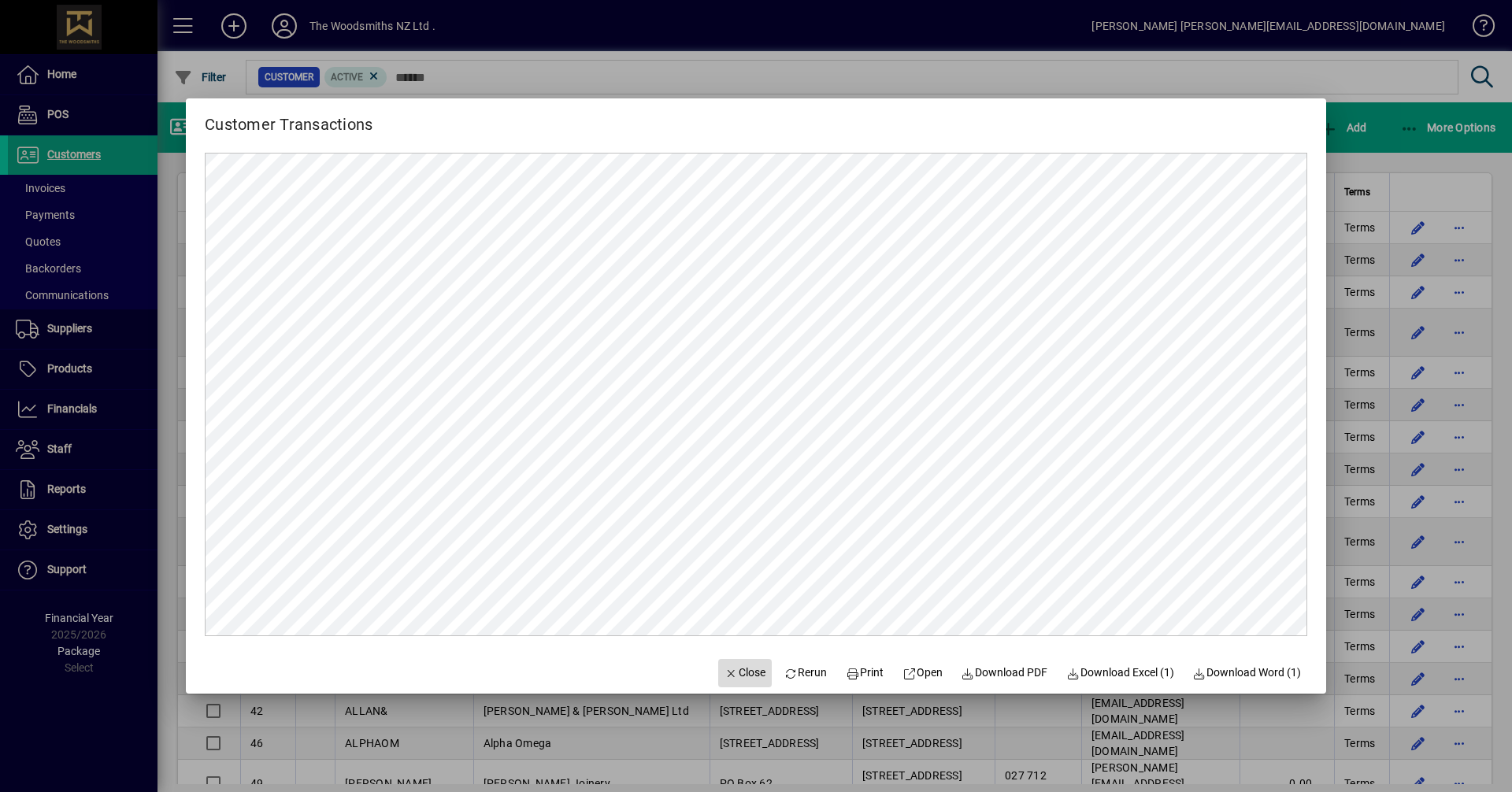
click at [730, 673] on span "Close" at bounding box center [744, 673] width 41 height 16
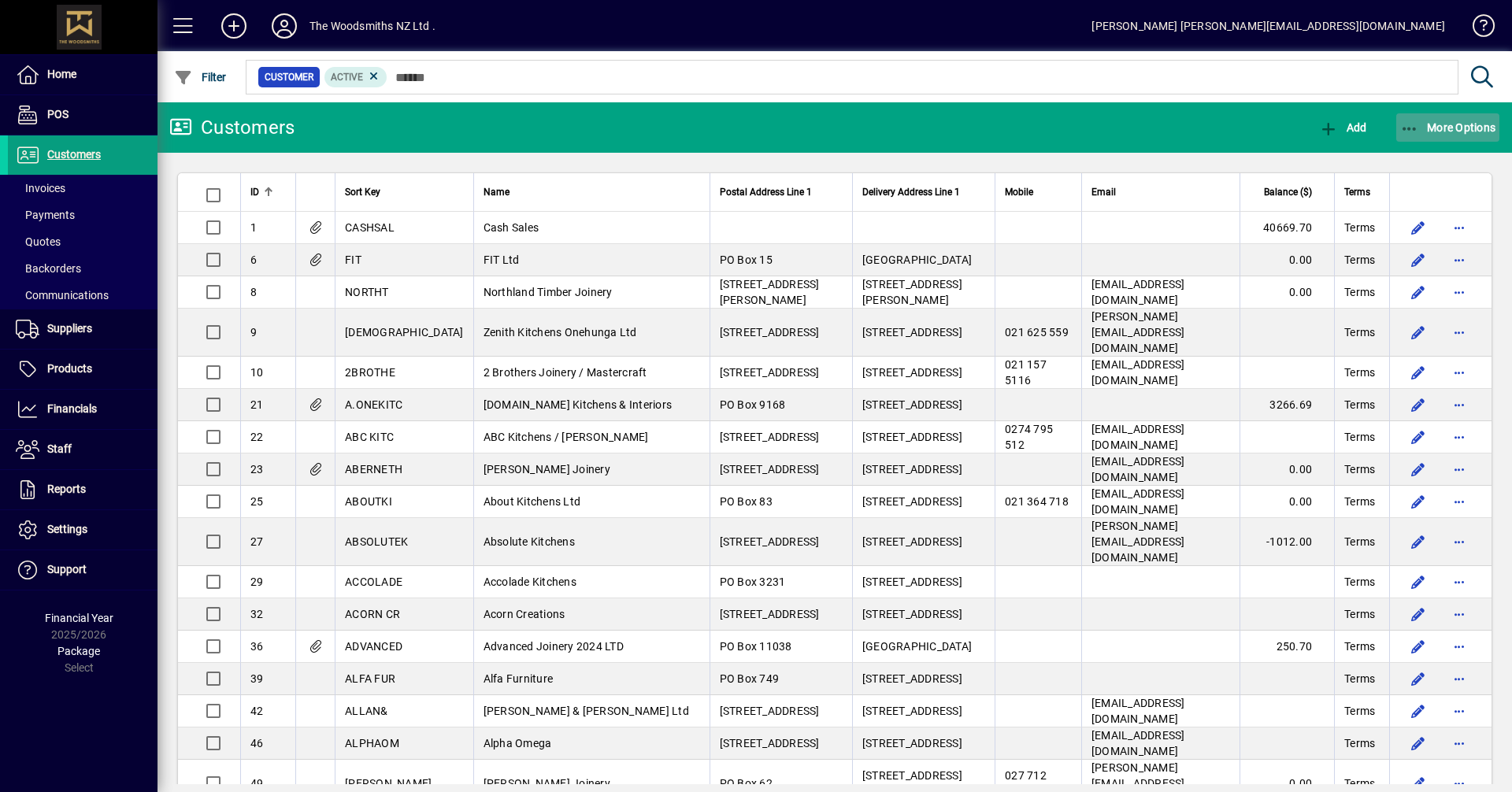
click at [1440, 128] on span "More Options" at bounding box center [1449, 128] width 96 height 13
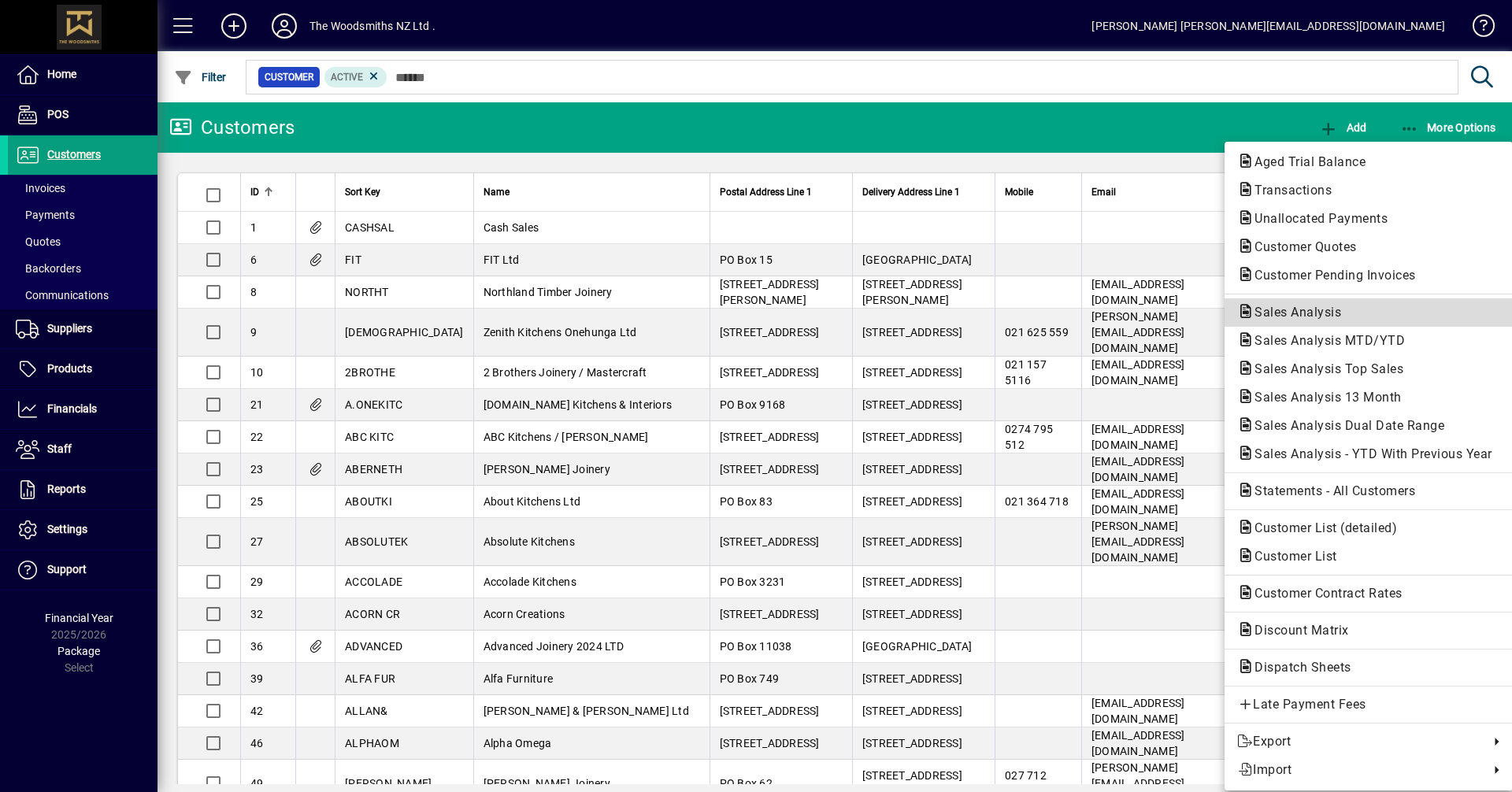
click at [1299, 313] on span "Sales Analysis" at bounding box center [1294, 312] width 112 height 15
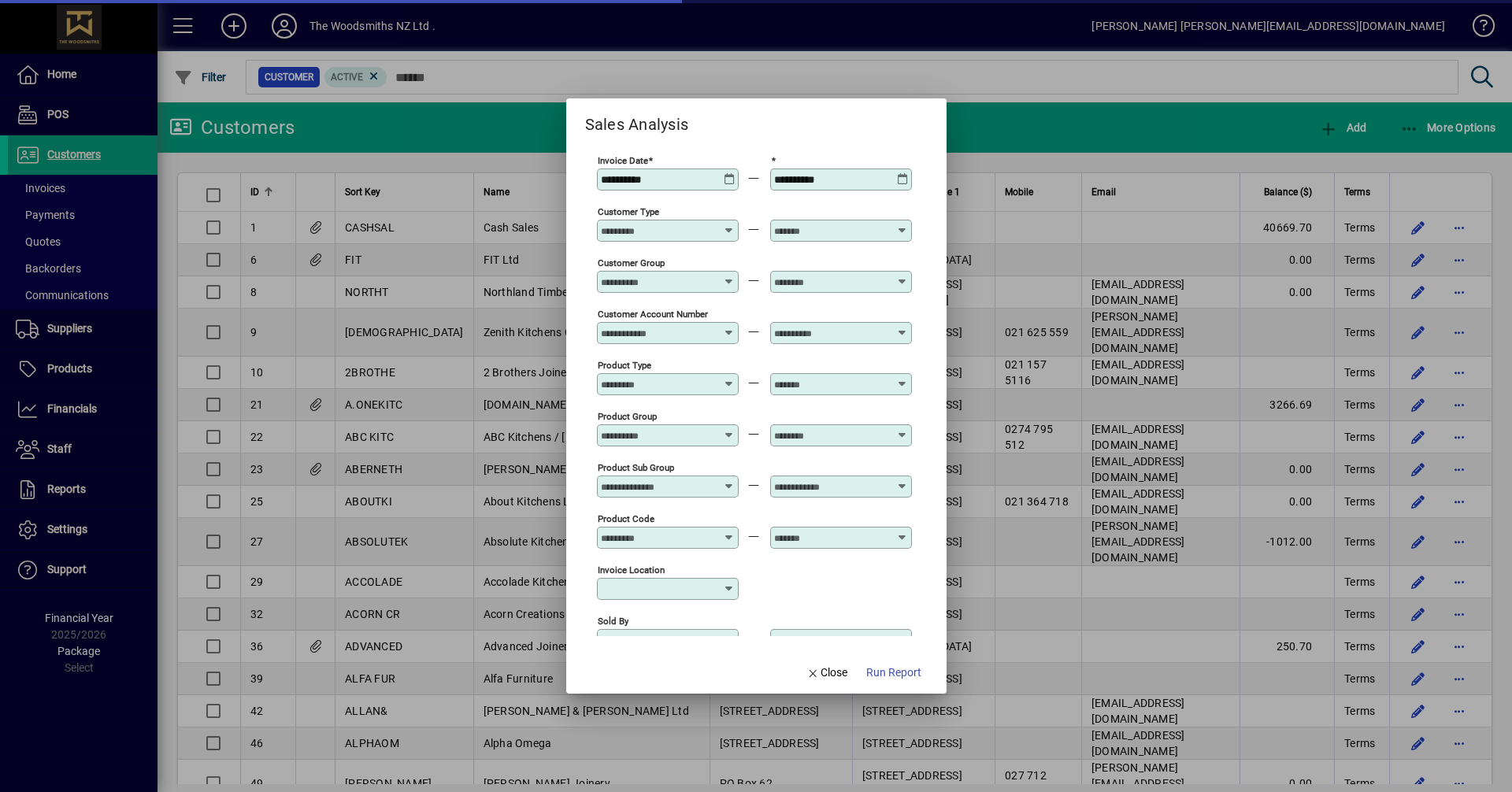
type input "**********"
click at [730, 173] on icon at bounding box center [730, 173] width 12 height 0
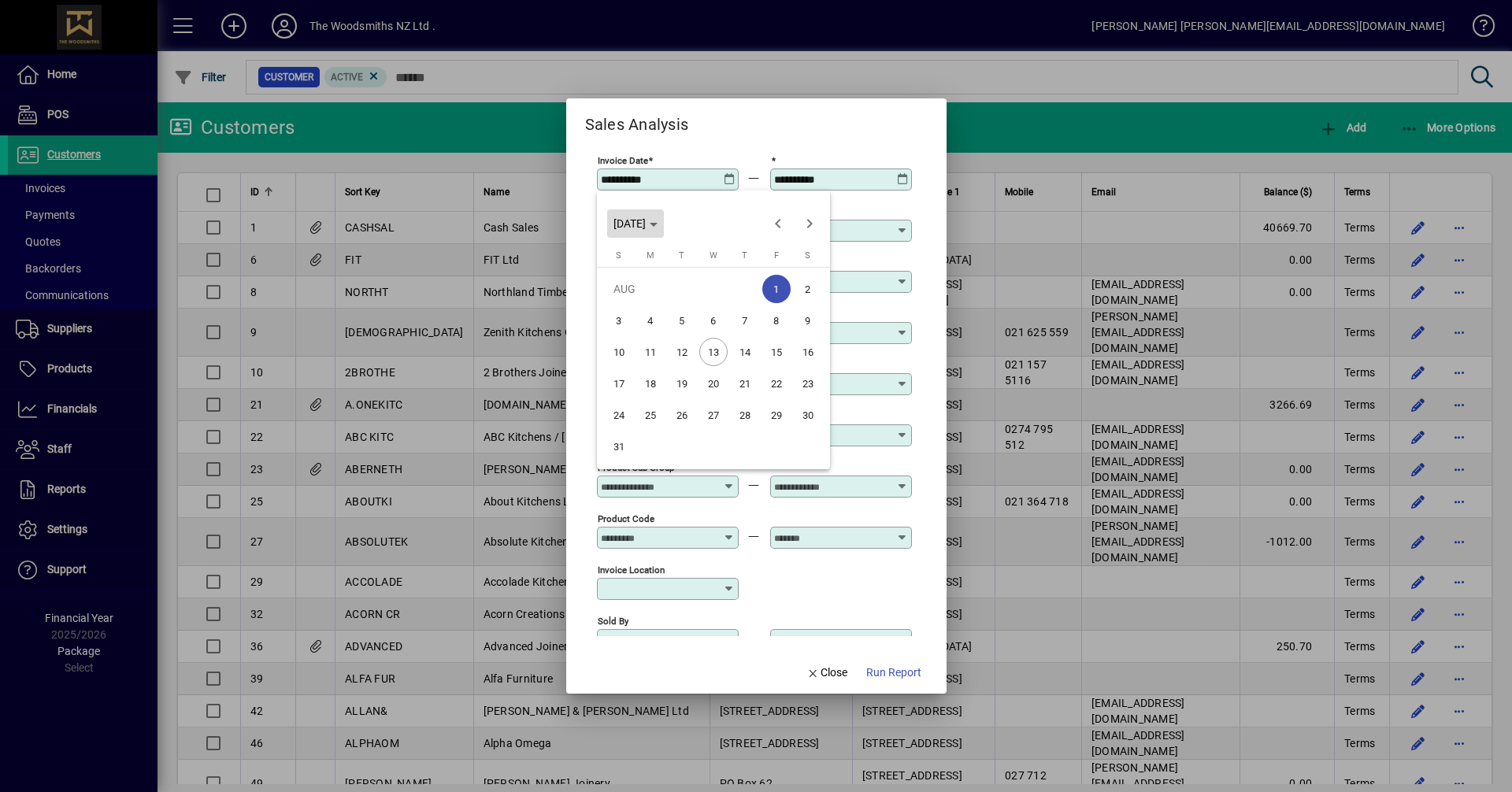
click at [646, 227] on span "[DATE]" at bounding box center [630, 224] width 33 height 13
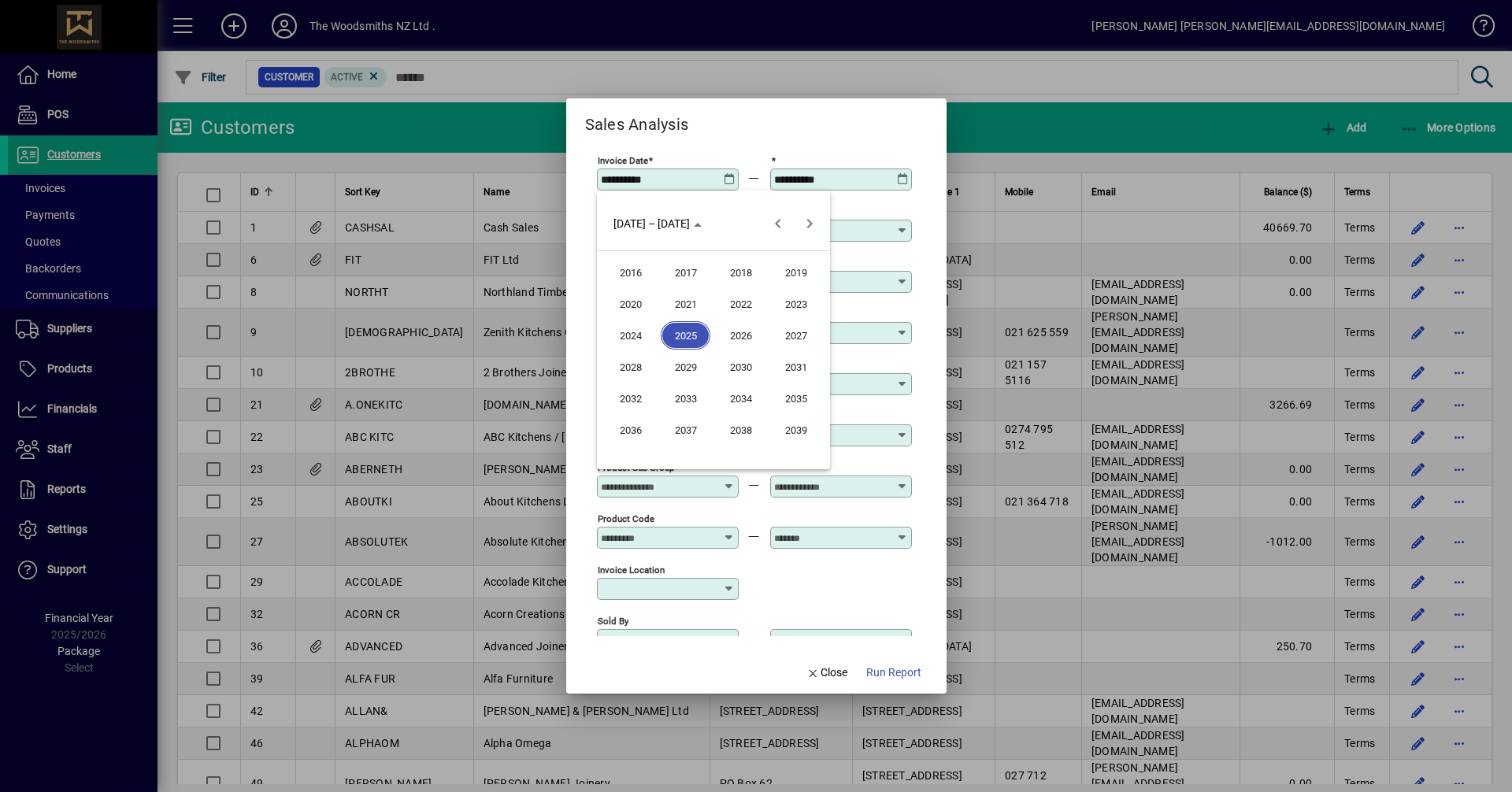
click at [689, 306] on span "2021" at bounding box center [685, 303] width 50 height 28
click at [796, 304] on span "APR" at bounding box center [796, 303] width 50 height 28
click at [750, 285] on span "1" at bounding box center [744, 289] width 28 height 28
type input "**********"
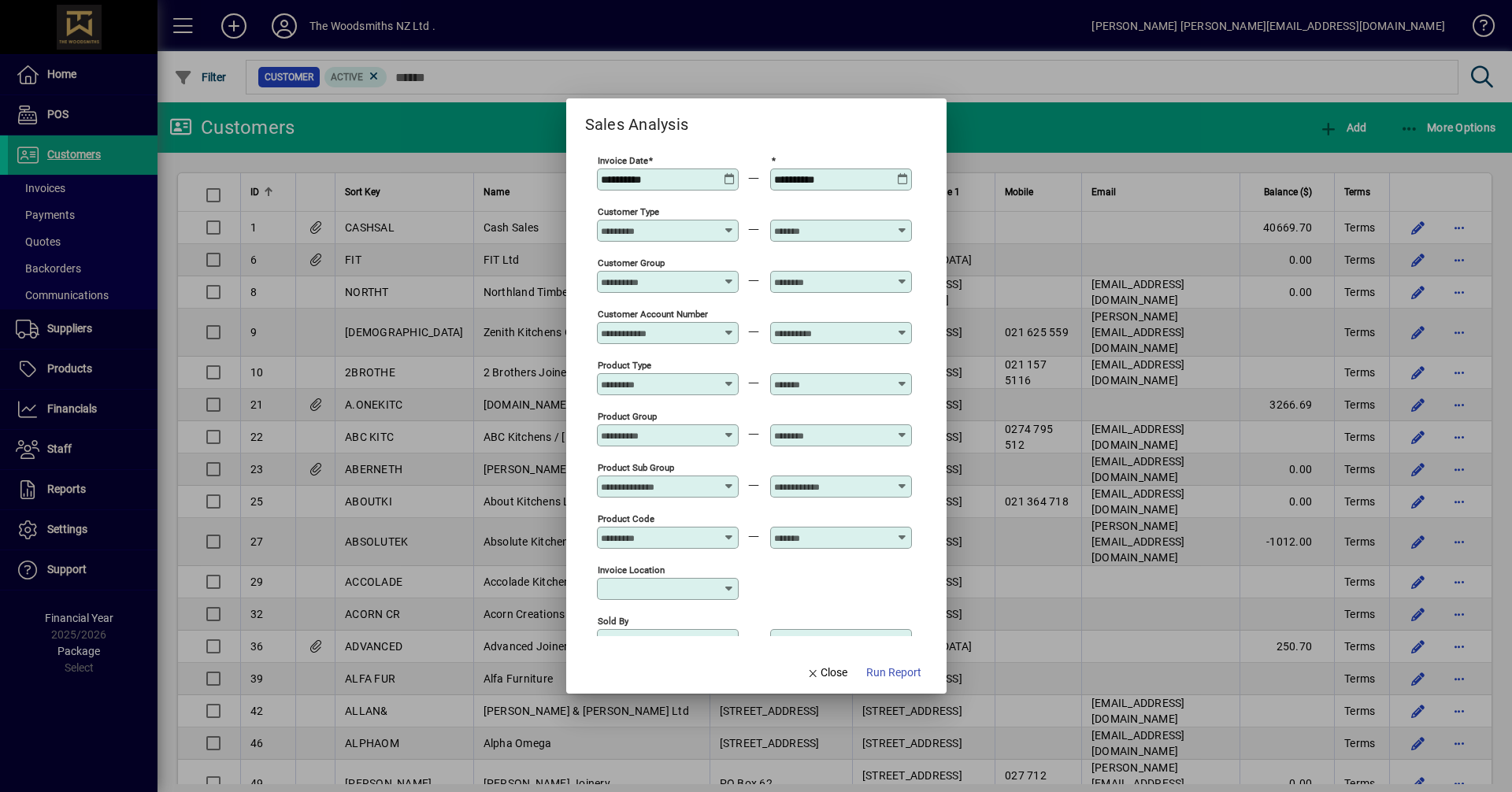
click at [829, 178] on input "**********" at bounding box center [831, 179] width 115 height 13
click at [901, 173] on icon at bounding box center [903, 173] width 12 height 0
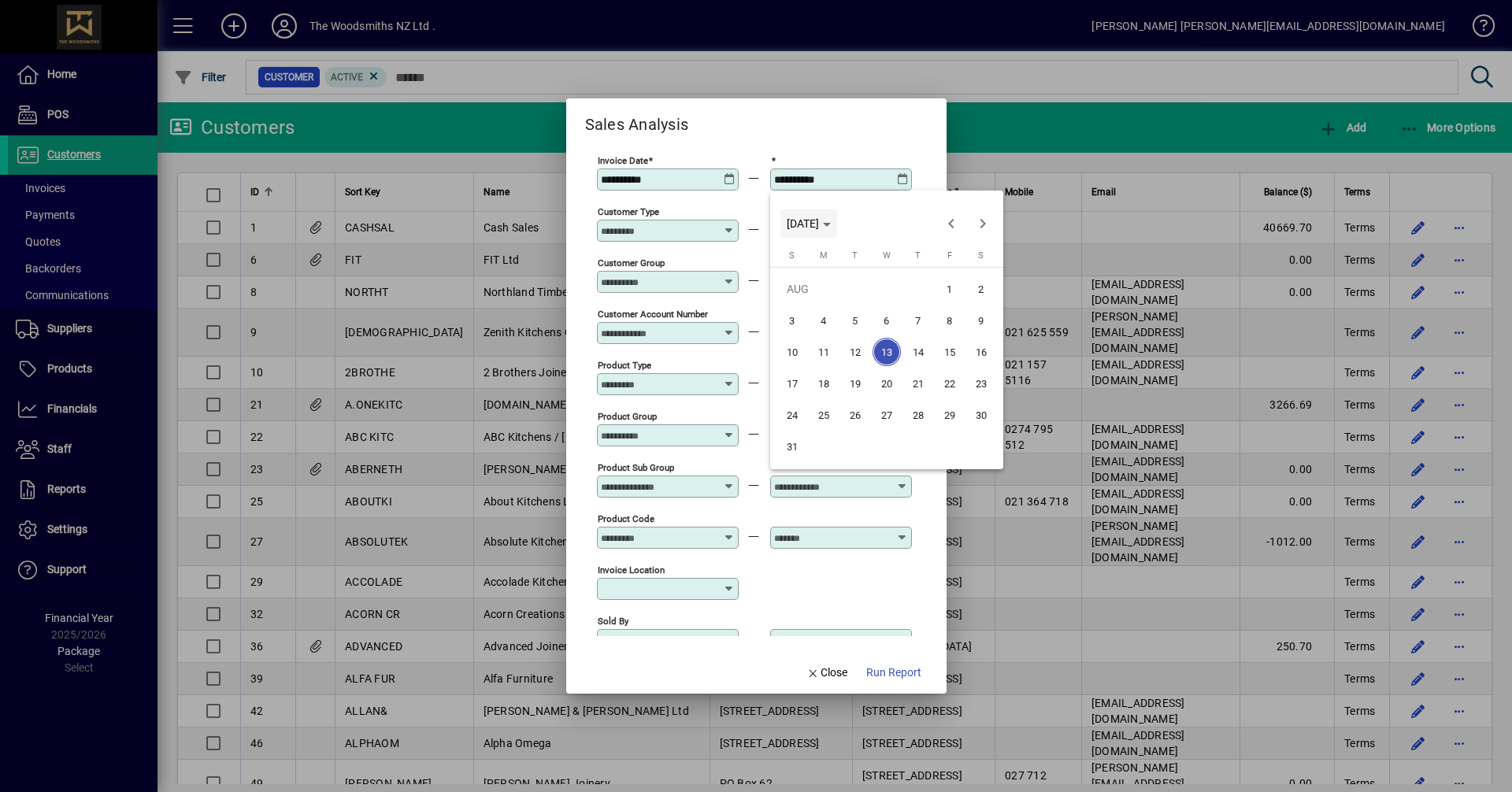
click at [819, 227] on span "[DATE]" at bounding box center [803, 224] width 33 height 13
click at [906, 300] on span "2022" at bounding box center [914, 303] width 50 height 28
click at [907, 302] on span "MAR" at bounding box center [914, 303] width 50 height 28
click at [926, 449] on span "31" at bounding box center [918, 446] width 28 height 28
type input "**********"
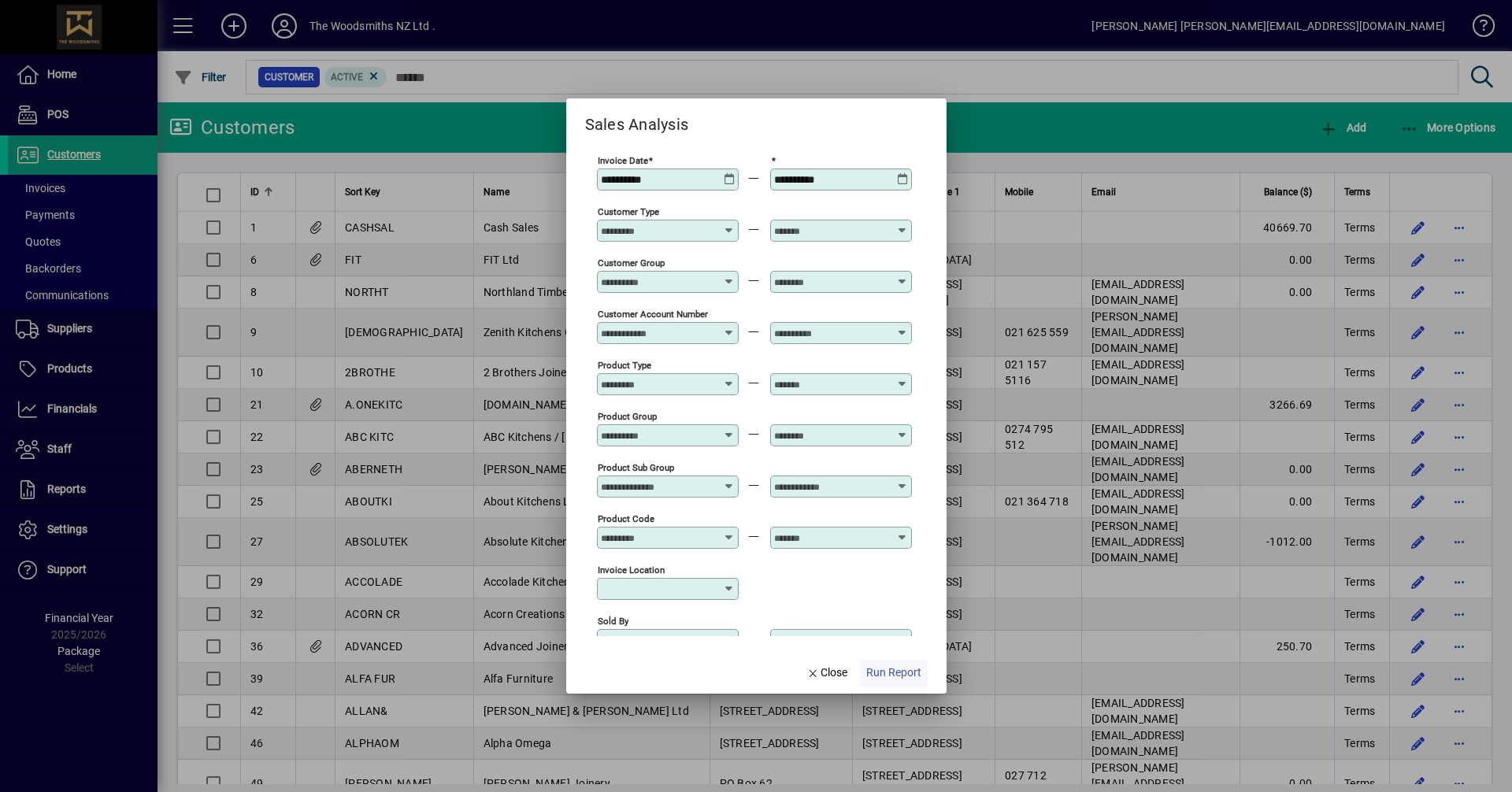
click at [892, 677] on span "Run Report" at bounding box center [894, 673] width 55 height 16
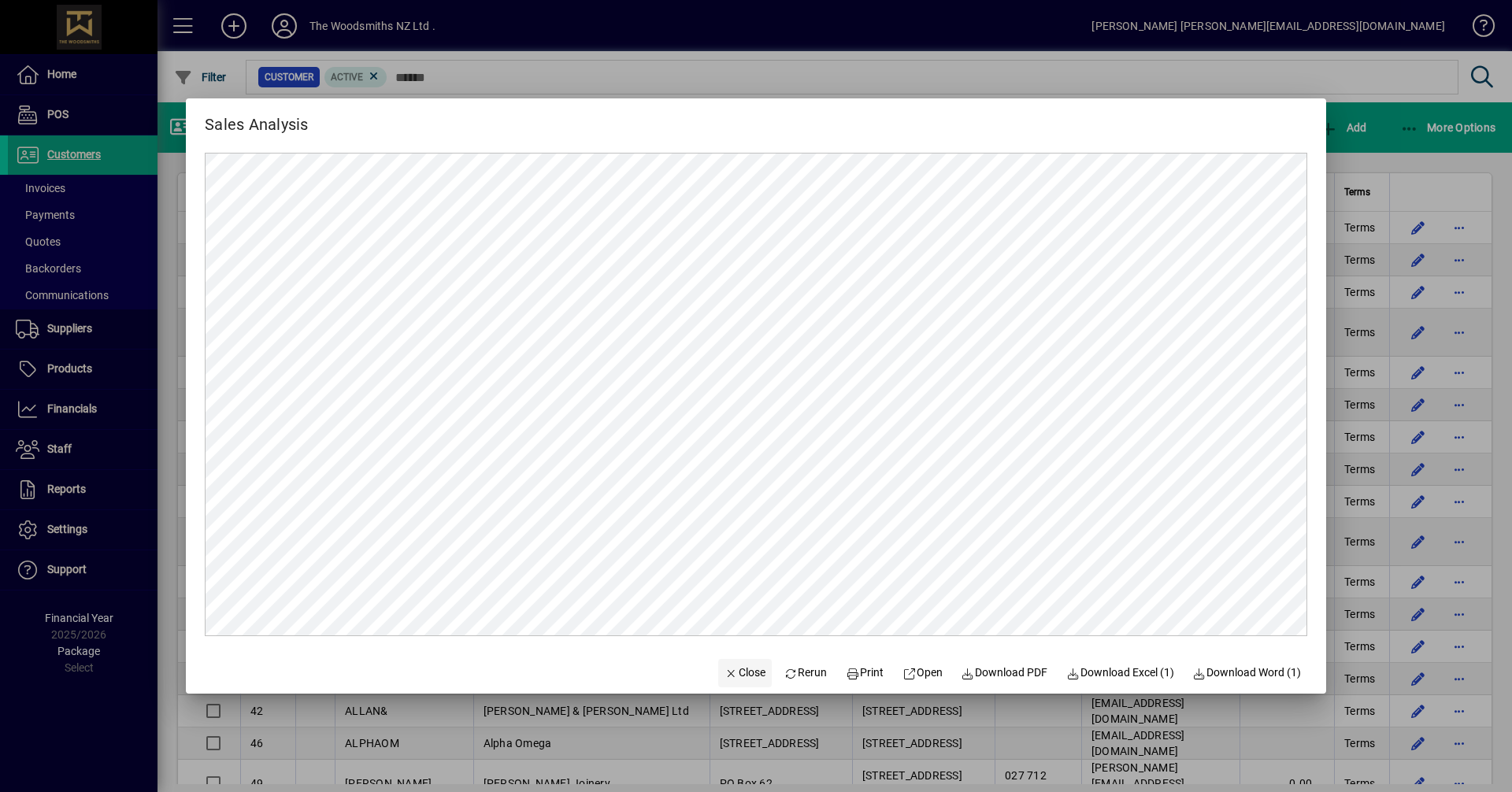
click at [729, 670] on span "Close" at bounding box center [744, 673] width 41 height 16
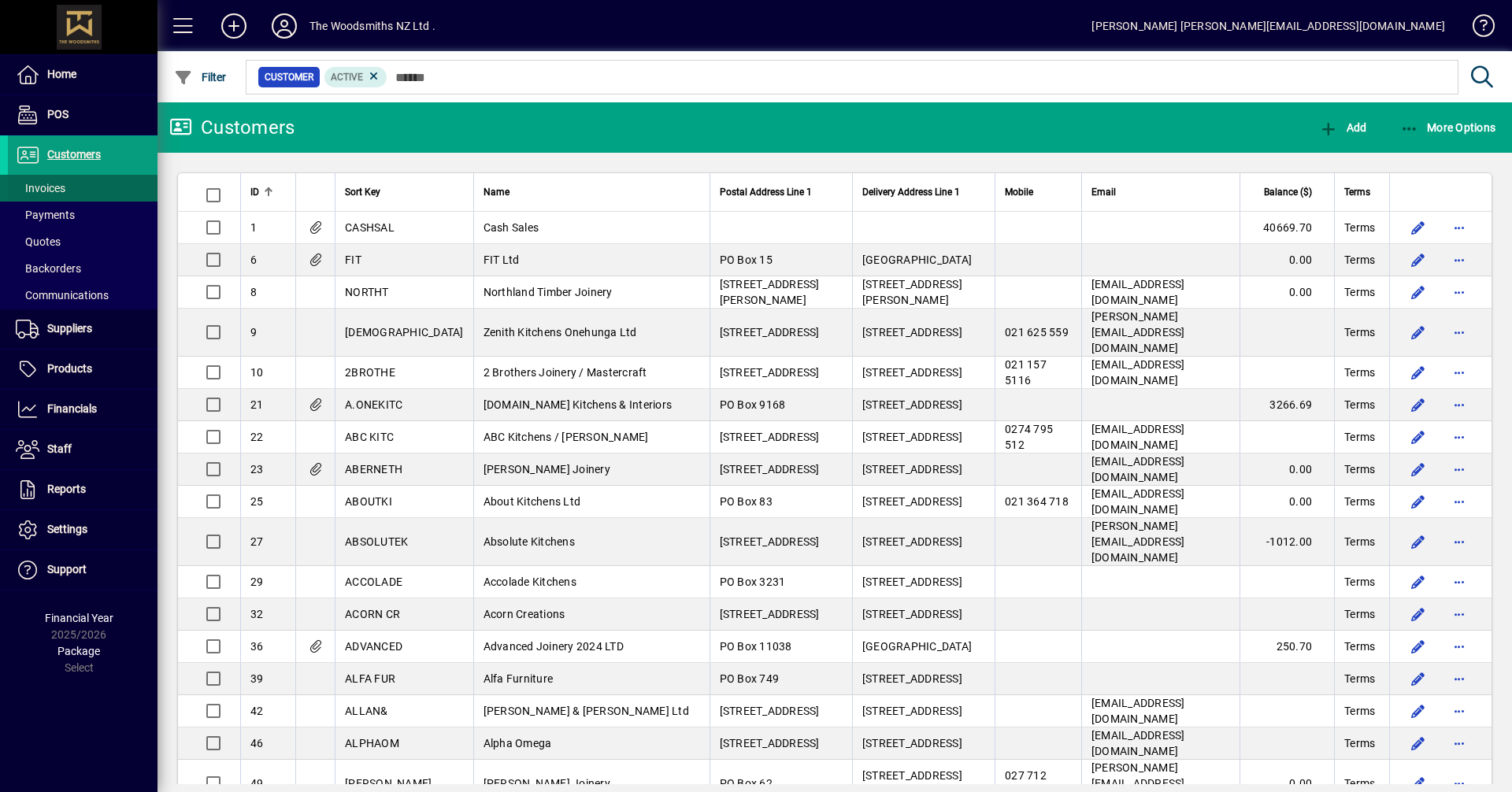
click at [54, 191] on span "Invoices" at bounding box center [40, 188] width 50 height 13
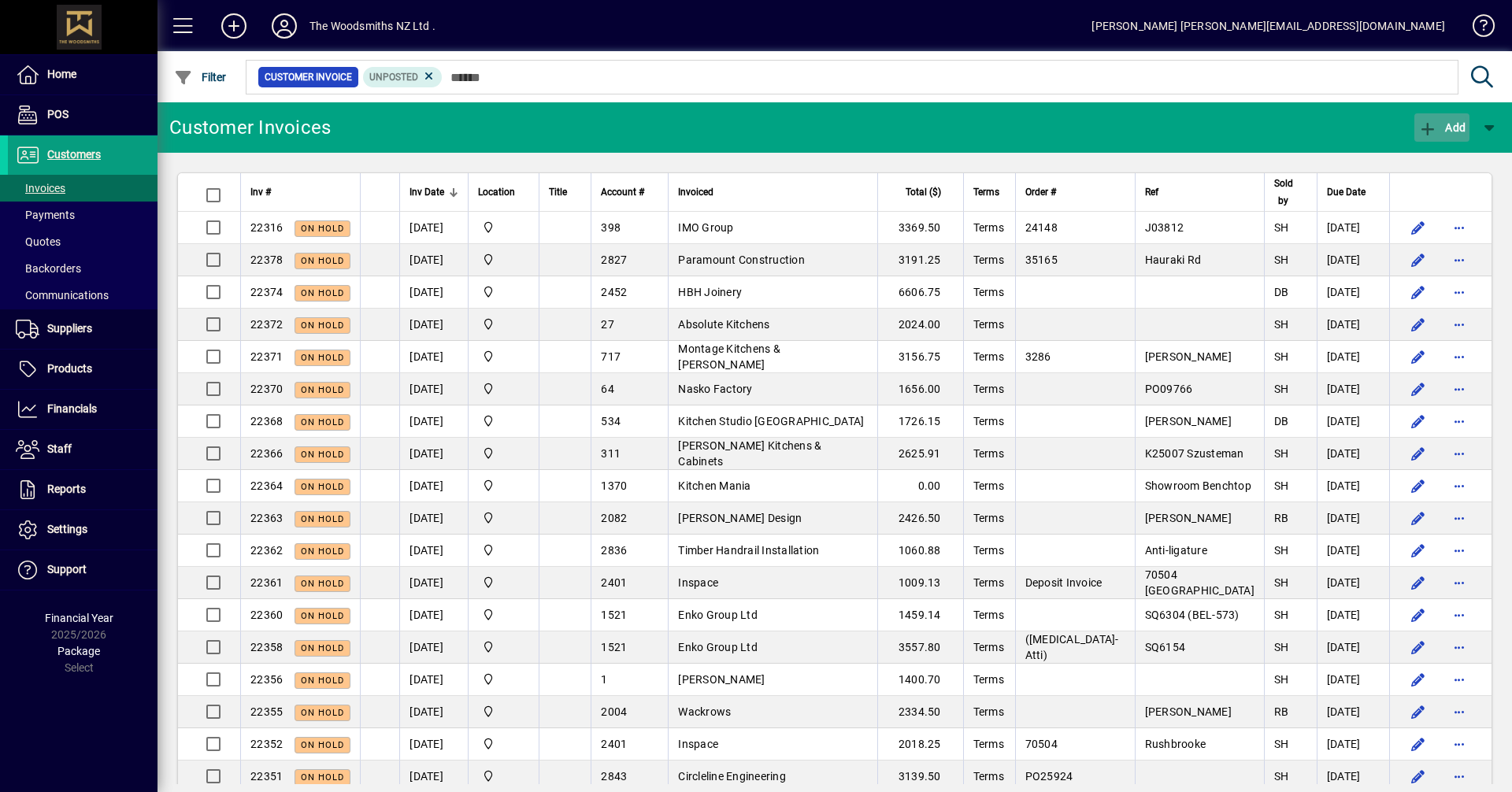
click at [1445, 129] on span "Add" at bounding box center [1442, 128] width 47 height 13
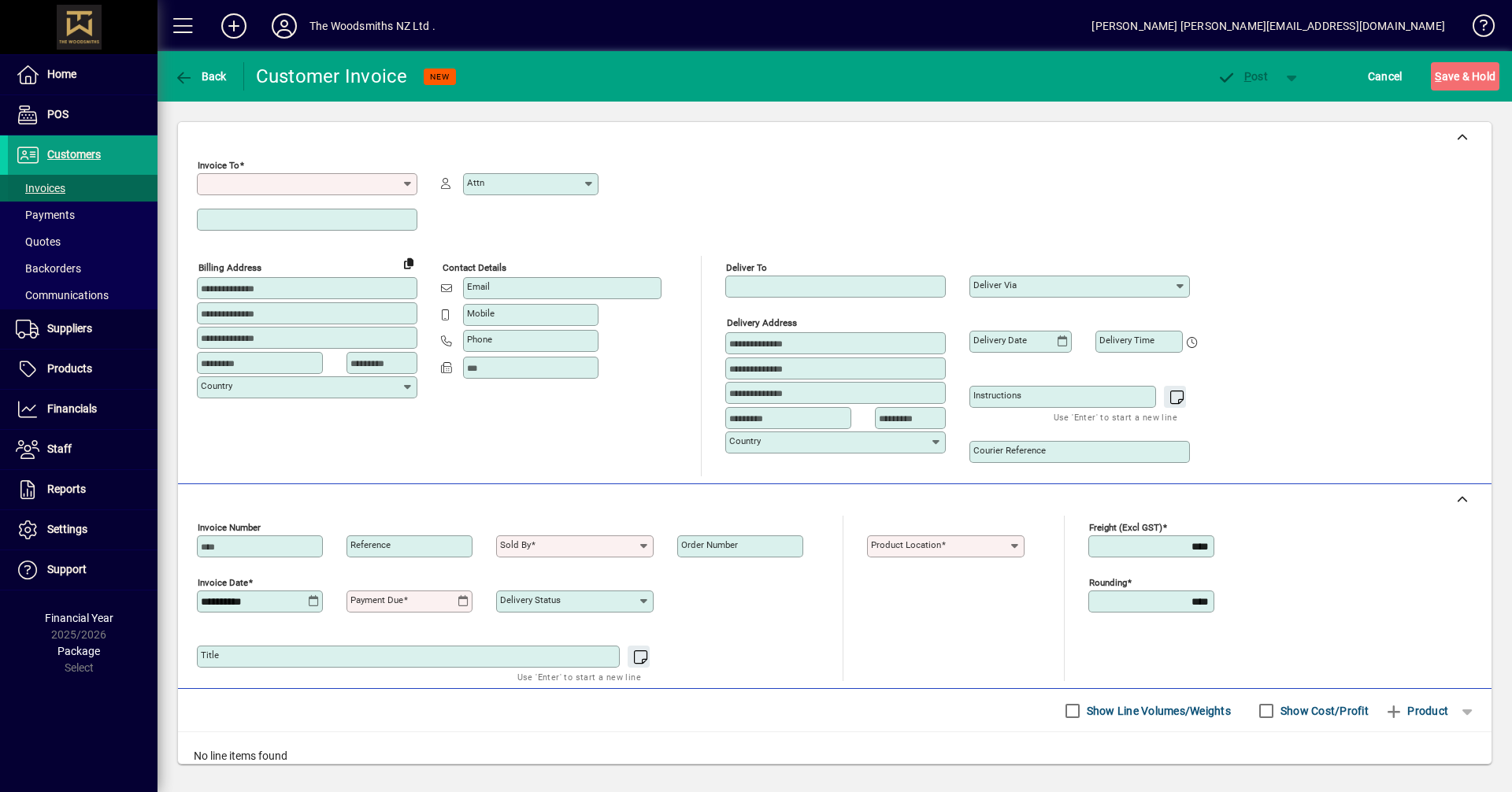
click at [42, 189] on span "Invoices" at bounding box center [40, 188] width 50 height 13
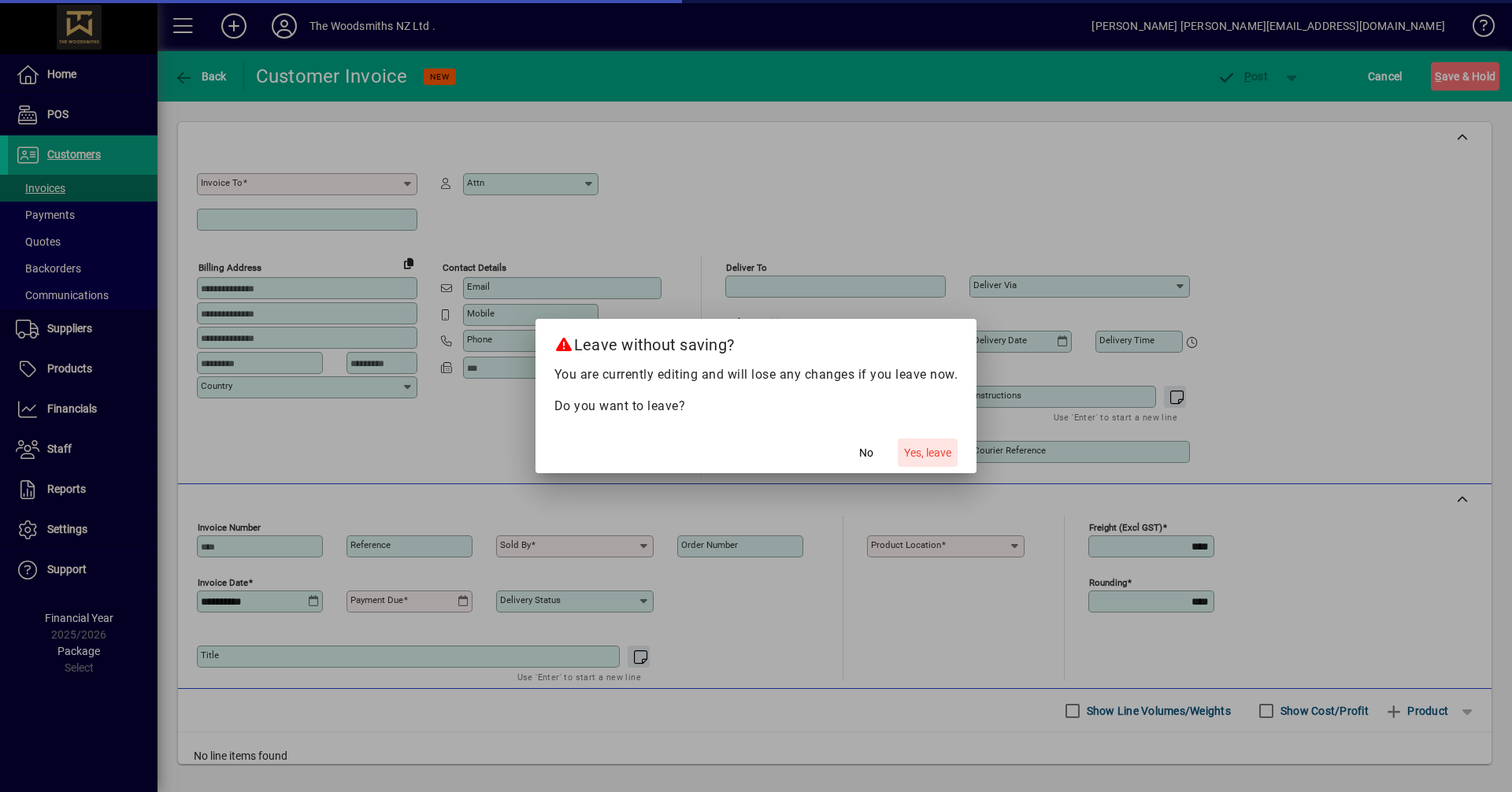
click at [944, 453] on span "Yes, leave" at bounding box center [928, 453] width 47 height 16
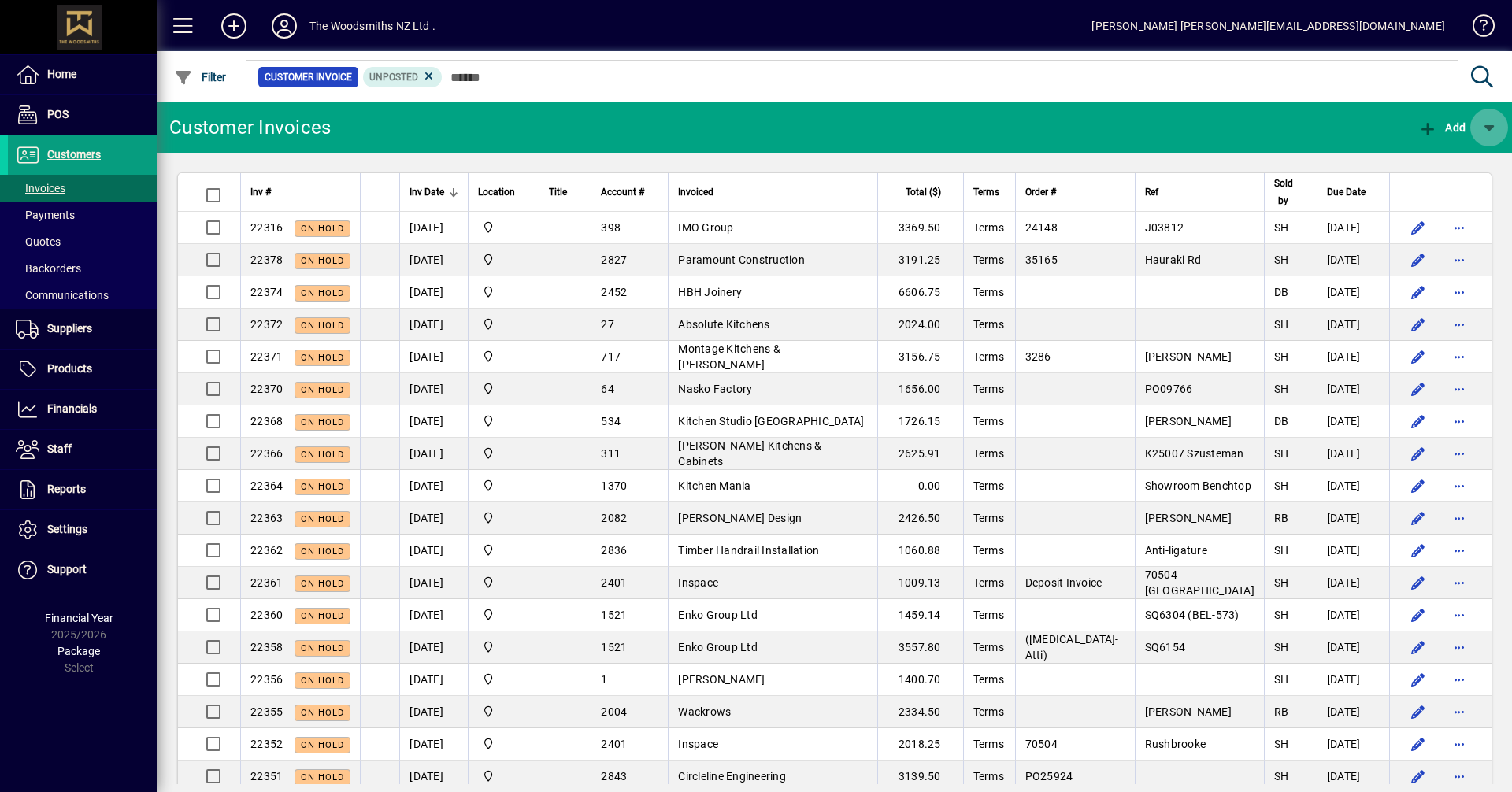
click at [1498, 129] on span "button" at bounding box center [1489, 128] width 38 height 38
click at [84, 151] on div at bounding box center [756, 396] width 1512 height 792
click at [84, 151] on span "Customers" at bounding box center [73, 155] width 53 height 13
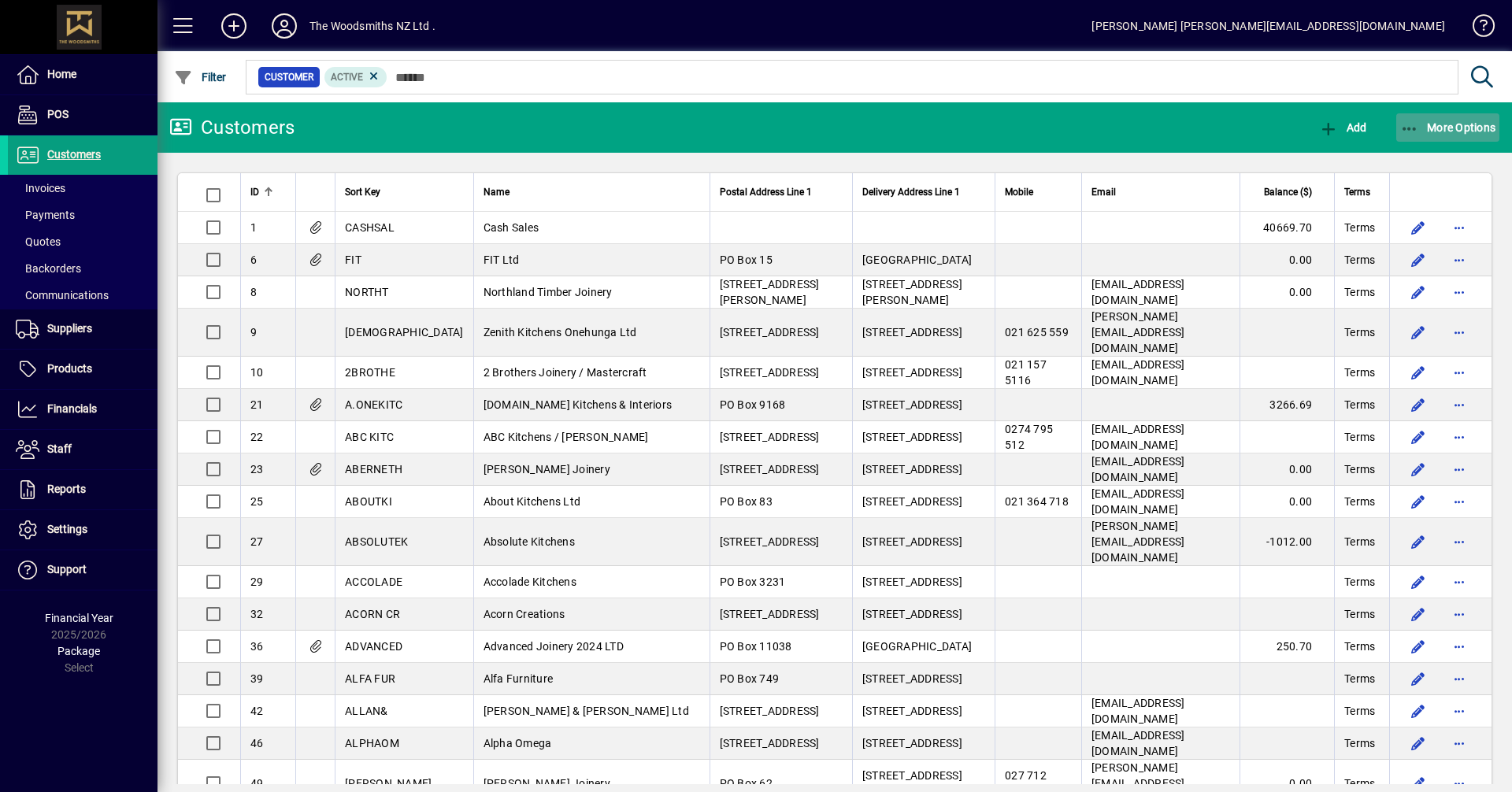
click at [1424, 131] on span "More Options" at bounding box center [1449, 128] width 96 height 13
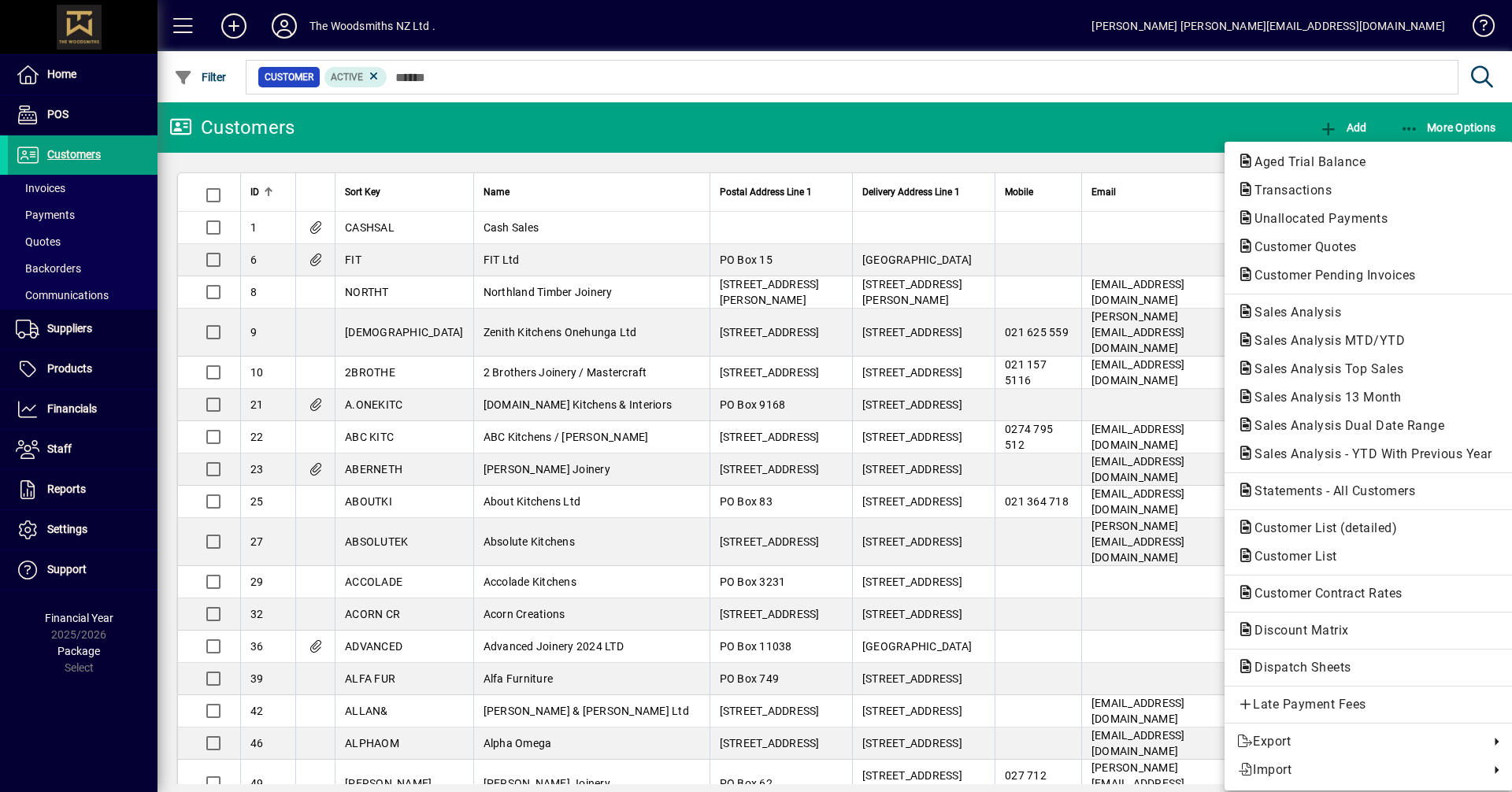
click at [72, 493] on div at bounding box center [756, 396] width 1512 height 792
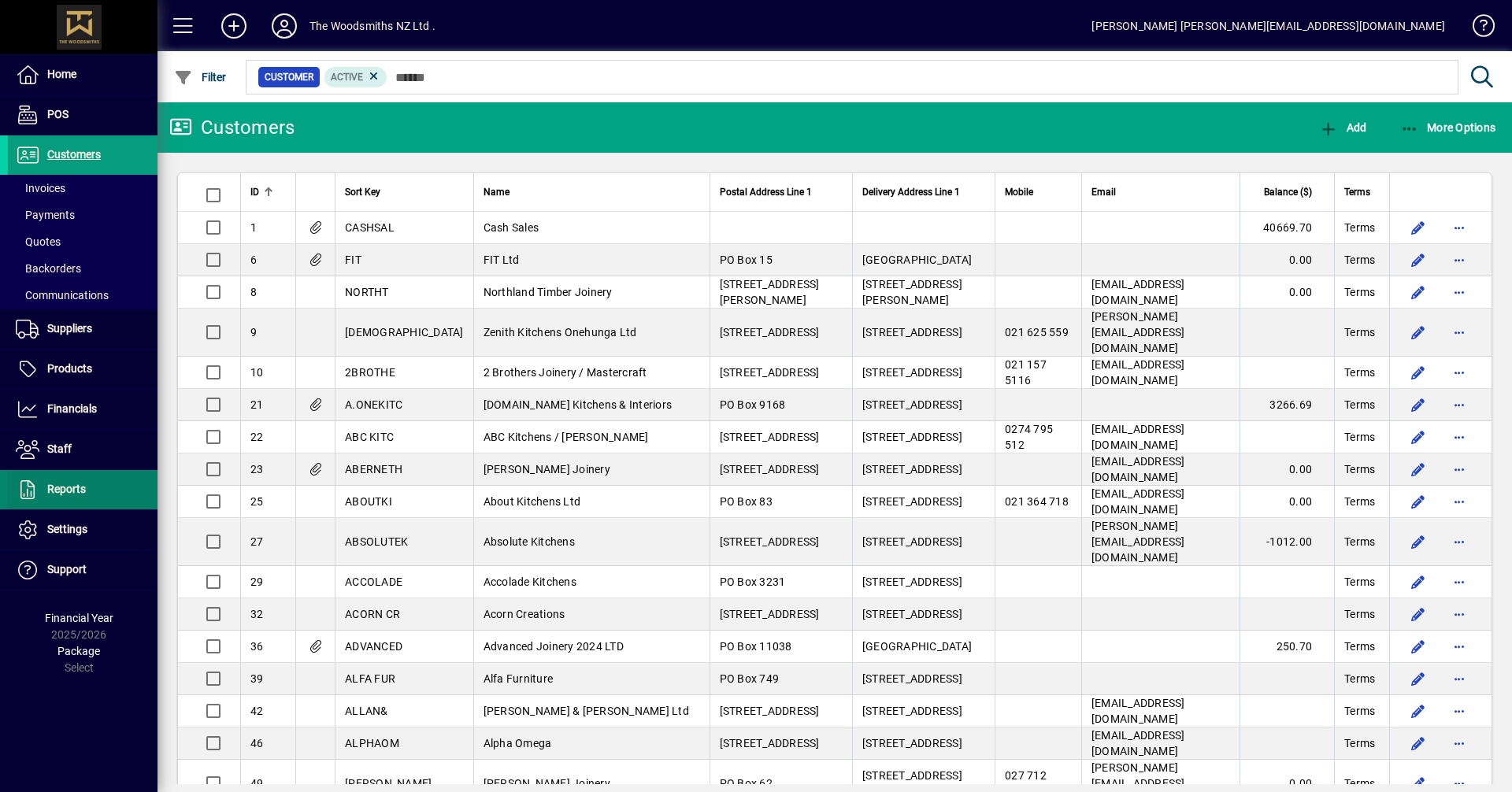
click at [71, 492] on span "Reports" at bounding box center [66, 489] width 39 height 13
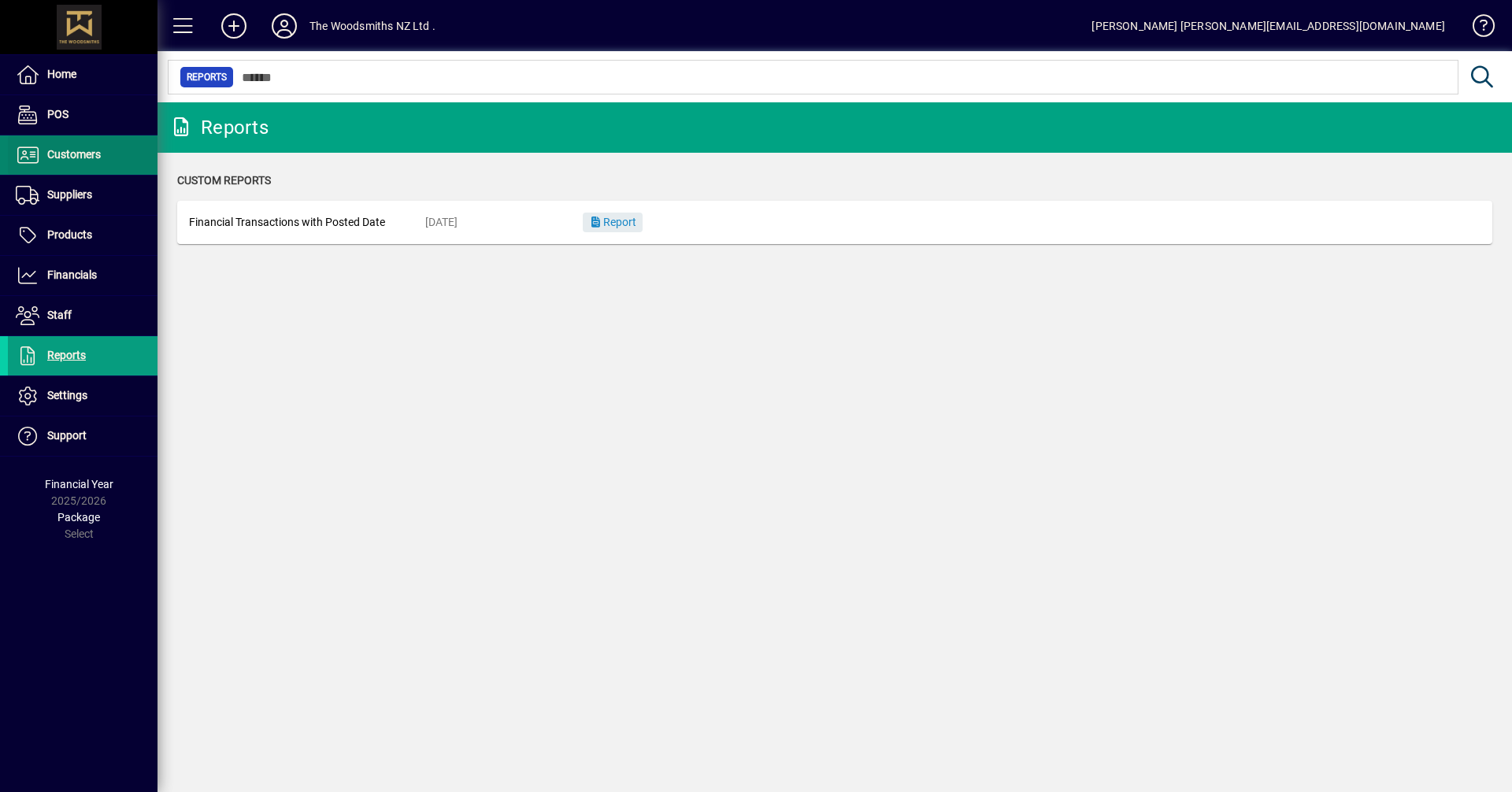
click at [70, 156] on span "Customers" at bounding box center [73, 155] width 53 height 13
